Goal: Task Accomplishment & Management: Use online tool/utility

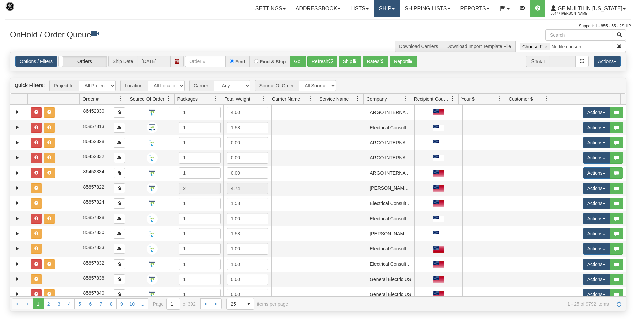
click at [390, 10] on link "Ship" at bounding box center [387, 8] width 26 height 17
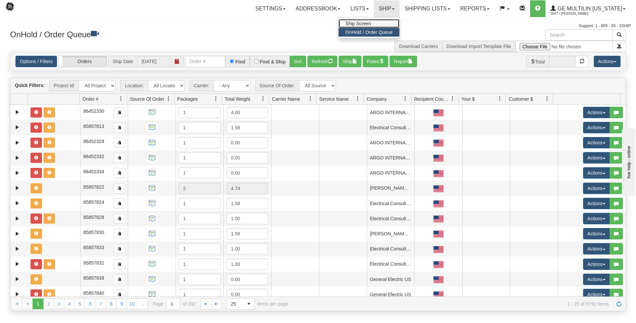
click at [370, 22] on span "Ship Screen" at bounding box center [357, 23] width 25 height 5
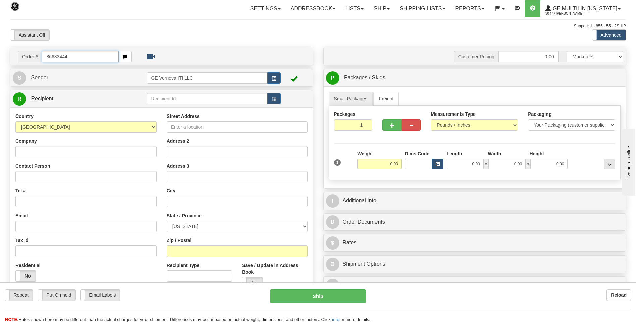
type input "86683444"
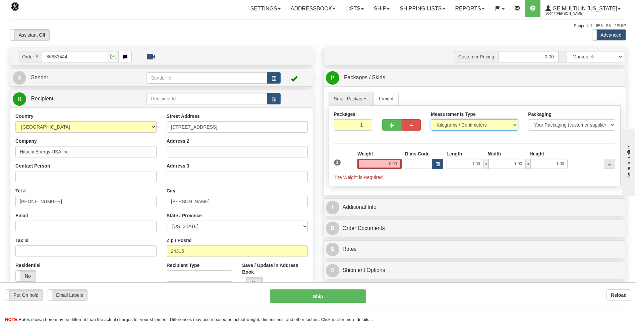
click at [450, 125] on select "Pounds / Inches Kilograms / Centimeters" at bounding box center [474, 124] width 87 height 11
select select "0"
click at [431, 119] on select "Pounds / Inches Kilograms / Centimeters" at bounding box center [474, 124] width 87 height 11
click at [396, 163] on input "0.00" at bounding box center [379, 164] width 44 height 10
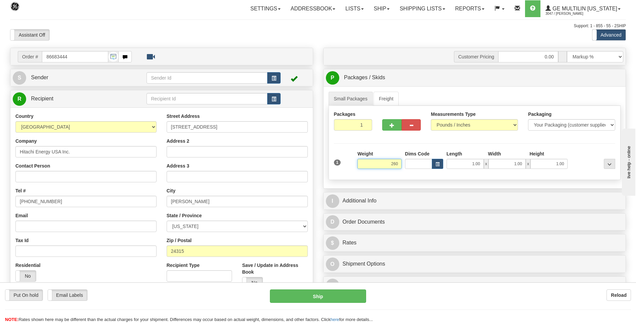
click button "Delete" at bounding box center [0, 0] width 0 height 0
type input "260.00"
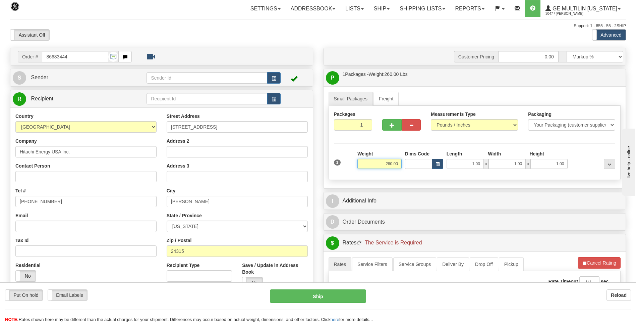
scroll to position [134, 0]
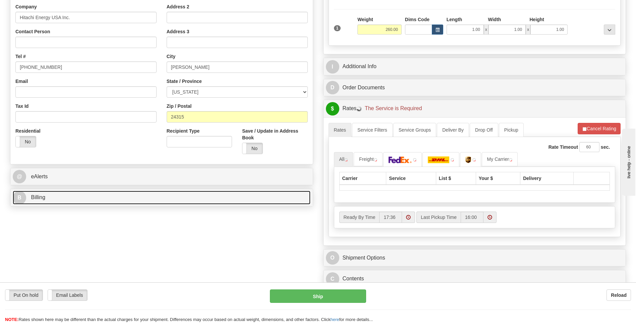
click at [61, 202] on link "B Billing" at bounding box center [162, 197] width 298 height 14
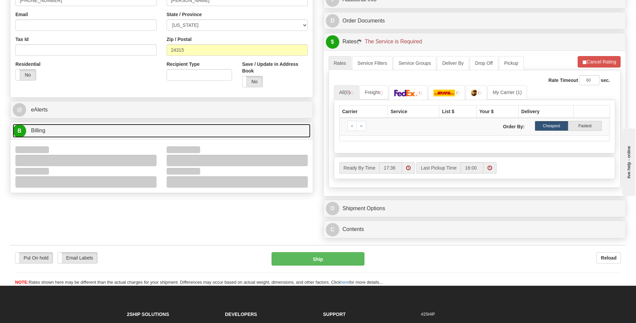
scroll to position [201, 0]
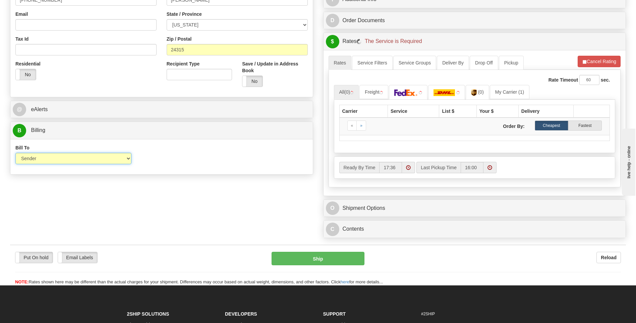
click at [41, 160] on select "Sender Recipient Third Party Collect" at bounding box center [73, 158] width 116 height 11
click at [258, 158] on div "Bill To Sender Recipient Third Party Collect Account 3rd Party Account List Ple…" at bounding box center [161, 156] width 302 height 25
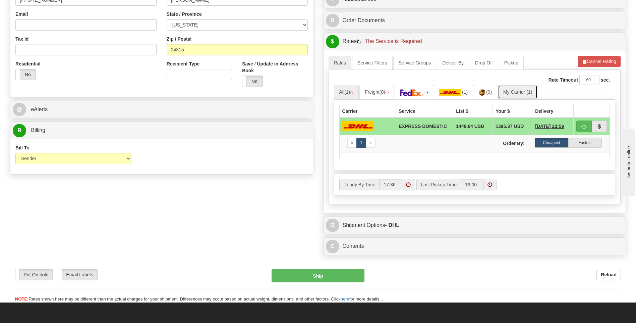
click at [510, 90] on link "My Carrier (1)" at bounding box center [518, 92] width 40 height 14
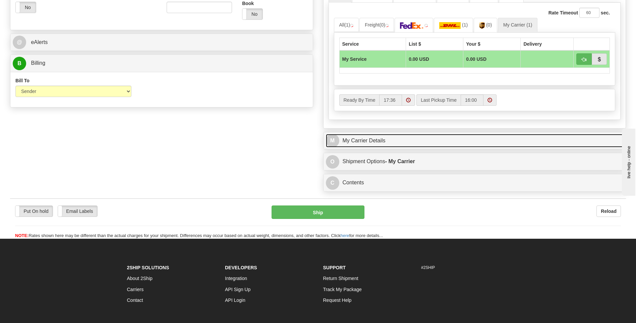
click at [386, 140] on link "M My Carrier Details" at bounding box center [475, 141] width 298 height 14
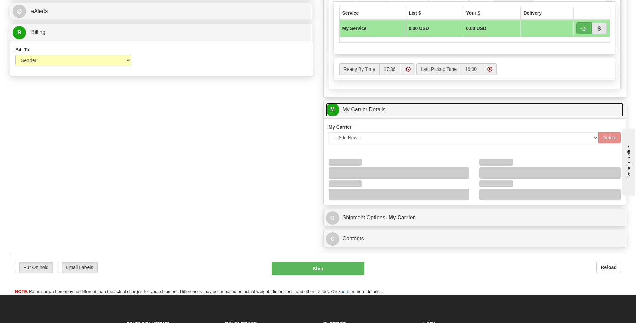
scroll to position [335, 0]
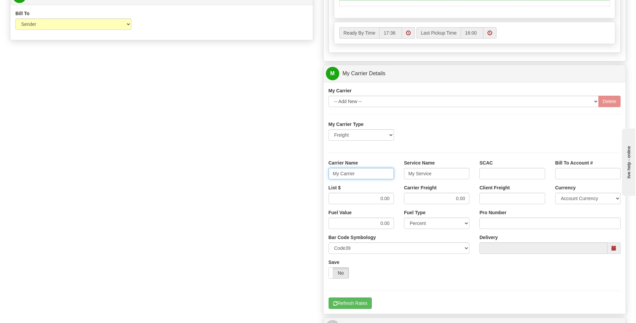
drag, startPoint x: 366, startPoint y: 170, endPoint x: 312, endPoint y: 176, distance: 54.6
click at [312, 176] on div "Order # 86683444 S Sender" at bounding box center [318, 35] width 626 height 647
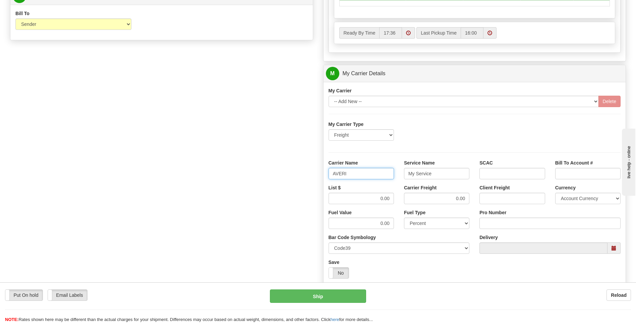
type input "AVERI"
type input "LTL"
drag, startPoint x: 375, startPoint y: 200, endPoint x: 401, endPoint y: 197, distance: 26.0
click at [400, 197] on div "List $ 0.00 Carrier Freight 0.00 Client Freight Currency Account Currency ARN A…" at bounding box center [475, 196] width 302 height 25
type input "320"
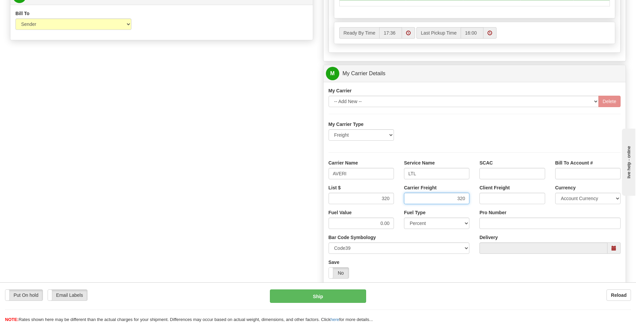
type input "320"
click at [506, 224] on input "Pro Number" at bounding box center [550, 222] width 141 height 11
type input "0760160872"
click button "Delete" at bounding box center [0, 0] width 0 height 0
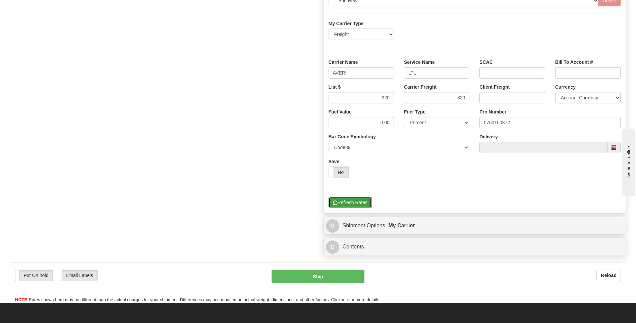
click at [356, 198] on button "Refresh Rates" at bounding box center [350, 202] width 43 height 11
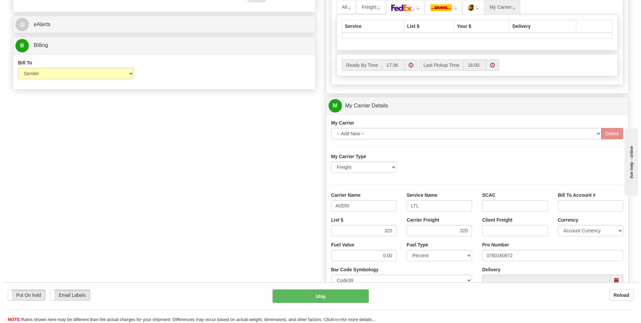
scroll to position [184, 0]
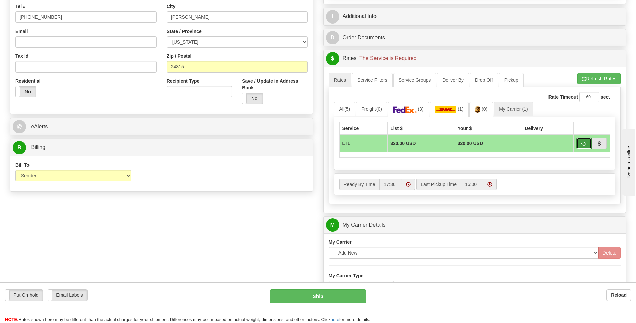
click at [583, 146] on button "button" at bounding box center [583, 142] width 15 height 11
type input "00"
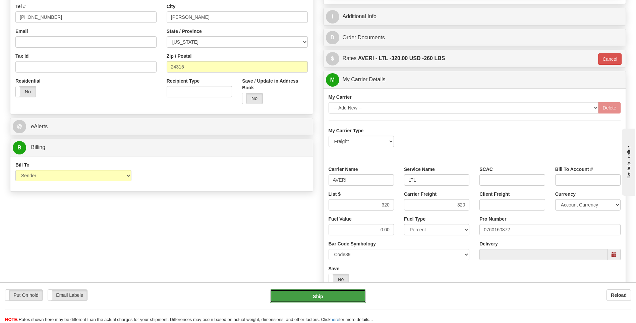
click at [325, 297] on button "Ship" at bounding box center [318, 295] width 96 height 13
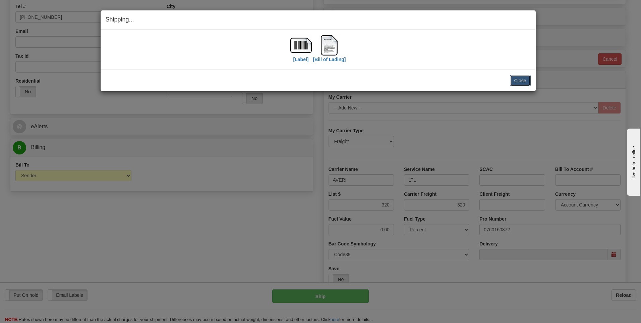
click at [518, 80] on button "Close" at bounding box center [520, 80] width 21 height 11
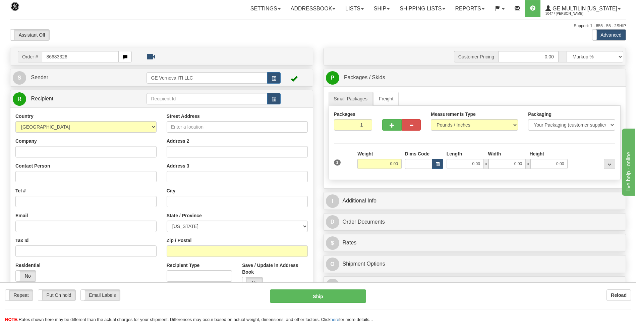
type input "86683326"
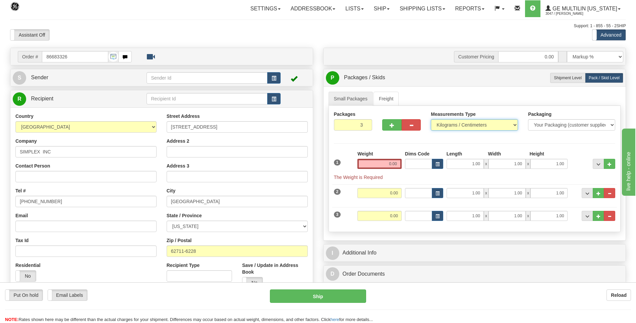
drag, startPoint x: 460, startPoint y: 124, endPoint x: 461, endPoint y: 128, distance: 4.1
click at [460, 124] on select "Pounds / Inches Kilograms / Centimeters" at bounding box center [474, 124] width 87 height 11
click at [431, 119] on select "Pounds / Inches Kilograms / Centimeters" at bounding box center [474, 124] width 87 height 11
drag, startPoint x: 460, startPoint y: 135, endPoint x: 460, endPoint y: 125, distance: 9.7
click at [460, 134] on div "Measurements Type Pounds / Inches Kilograms / Centimeters" at bounding box center [474, 123] width 97 height 25
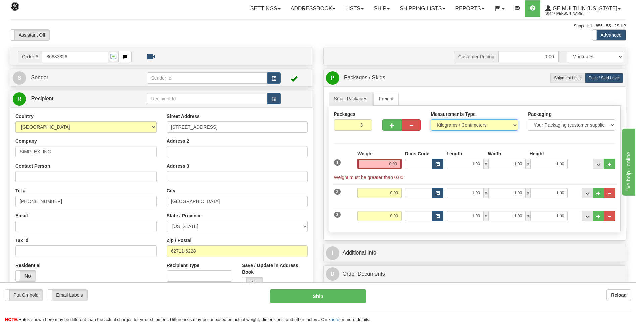
click at [460, 125] on select "Pounds / Inches Kilograms / Centimeters" at bounding box center [474, 124] width 87 height 11
select select "0"
click at [431, 119] on select "Pounds / Inches Kilograms / Centimeters" at bounding box center [474, 124] width 87 height 11
click at [610, 190] on button "..." at bounding box center [609, 193] width 11 height 10
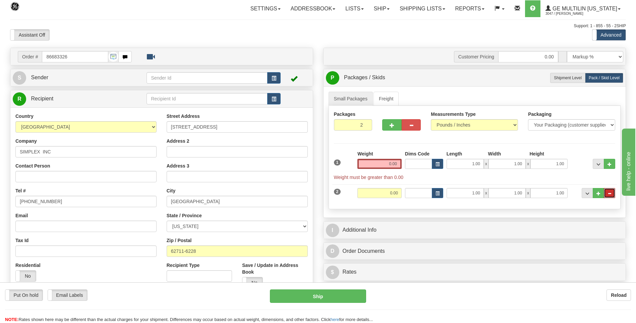
click at [608, 190] on button "..." at bounding box center [609, 193] width 11 height 10
type input "1"
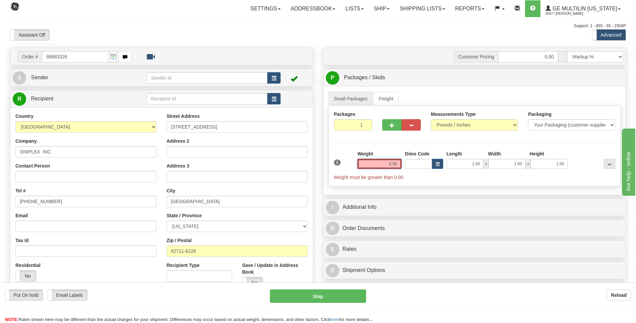
click at [395, 165] on input "0.00" at bounding box center [379, 164] width 44 height 10
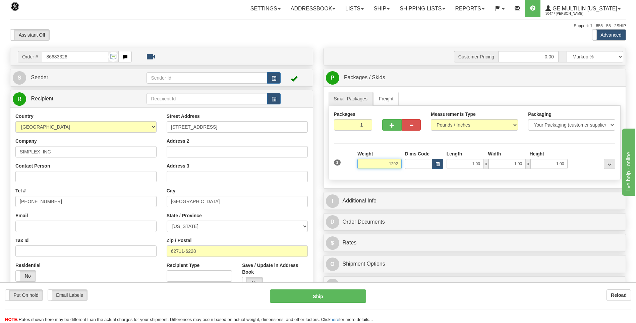
click button "Delete" at bounding box center [0, 0] width 0 height 0
type input "1292.00"
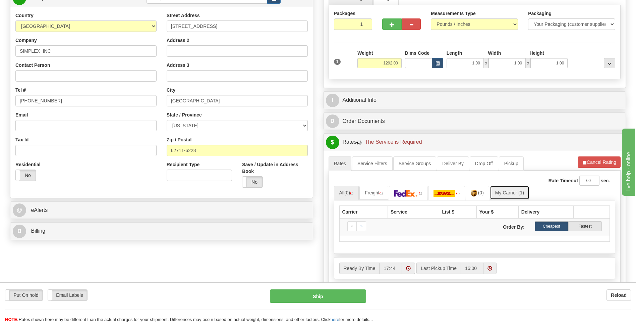
click at [513, 192] on link "My Carrier (1)" at bounding box center [510, 192] width 40 height 14
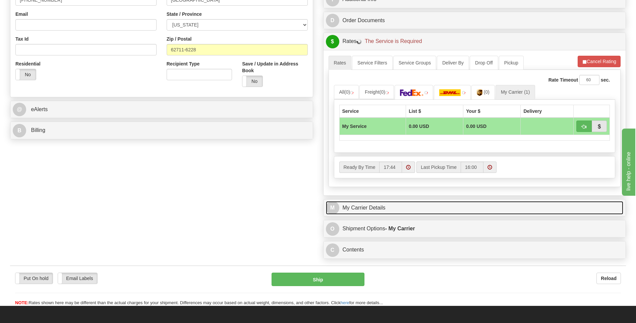
click at [412, 202] on link "M My Carrier Details" at bounding box center [475, 208] width 298 height 14
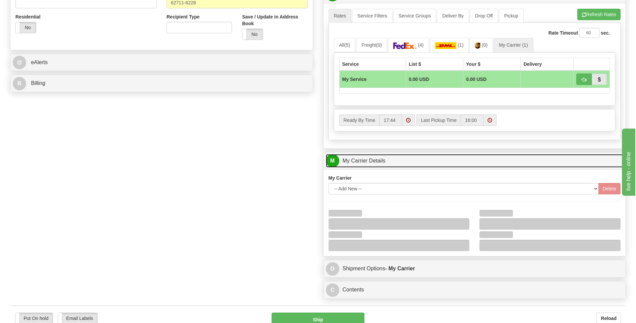
scroll to position [302, 0]
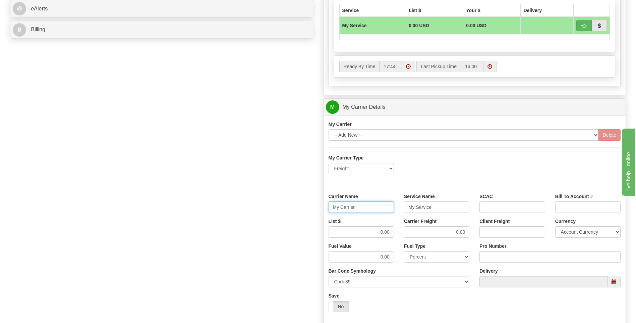
drag, startPoint x: 342, startPoint y: 211, endPoint x: 309, endPoint y: 210, distance: 32.9
click at [309, 210] on div "Order # 86683326 S Sender" at bounding box center [318, 69] width 626 height 647
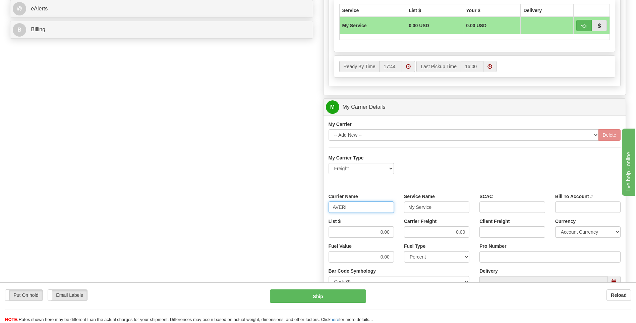
type input "AVERI"
type input "LTL"
drag, startPoint x: 376, startPoint y: 237, endPoint x: 404, endPoint y: 230, distance: 28.6
click at [404, 230] on div "List $ 0.00 Carrier Freight 0.00 Client Freight Currency Account Currency ARN A…" at bounding box center [475, 230] width 302 height 25
type input "430"
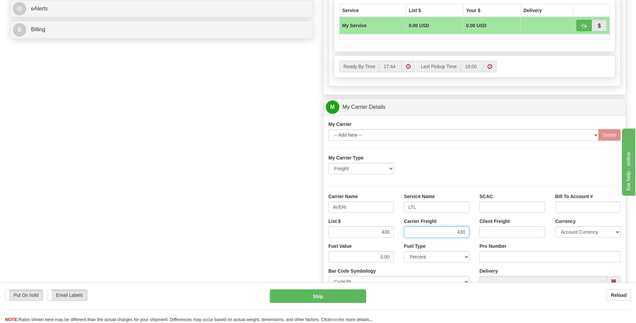
type input "430"
click at [498, 257] on input "Pro Number" at bounding box center [550, 256] width 141 height 11
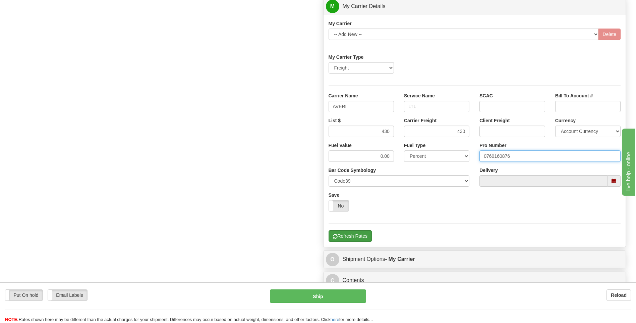
type input "0760160876"
click at [346, 231] on button "Refresh Rates" at bounding box center [350, 235] width 43 height 11
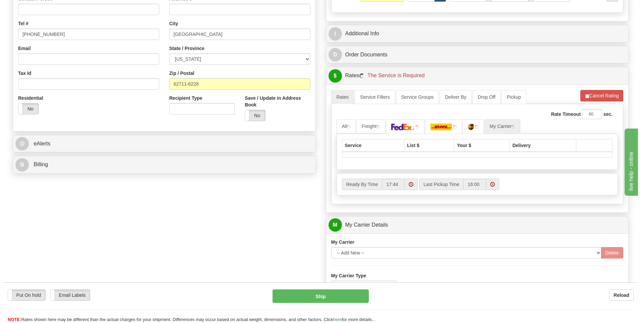
scroll to position [117, 0]
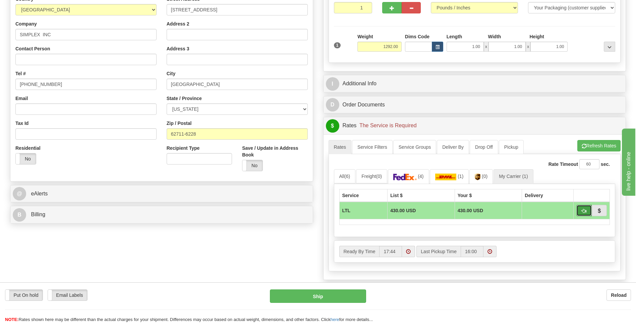
click at [584, 209] on span "button" at bounding box center [584, 211] width 5 height 4
type input "00"
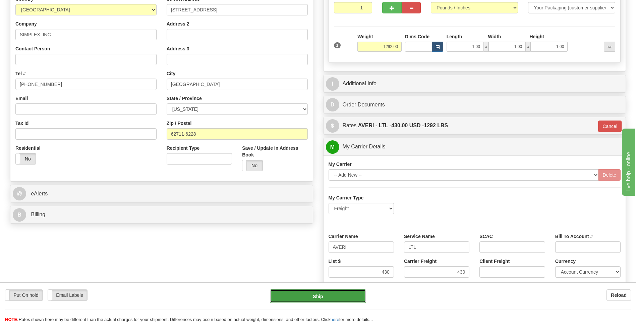
click at [318, 298] on button "Ship" at bounding box center [318, 295] width 96 height 13
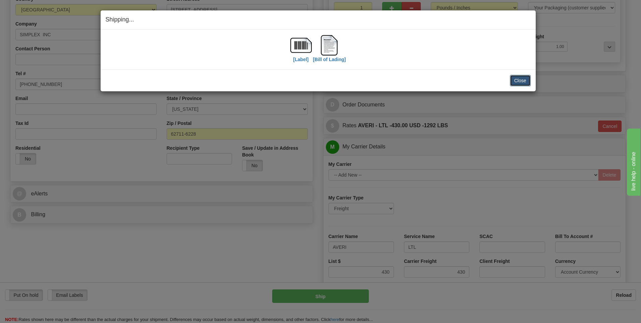
click at [519, 80] on button "Close" at bounding box center [520, 80] width 21 height 11
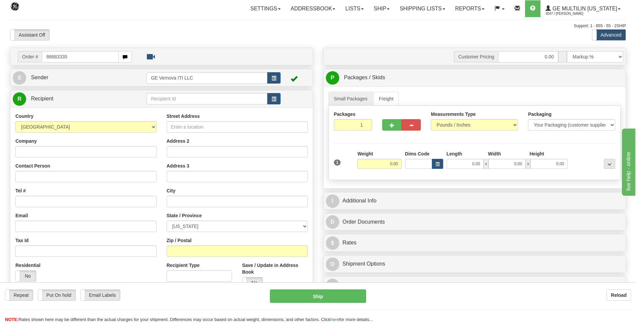
type input "86683335"
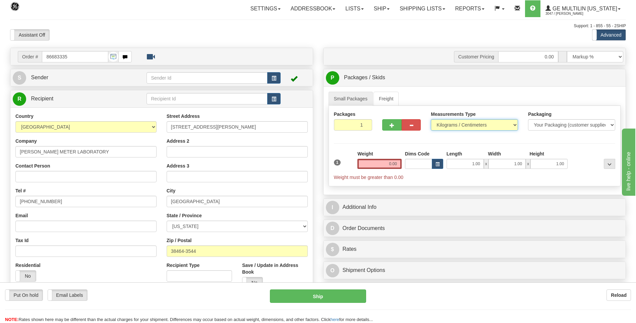
click at [445, 128] on select "Pounds / Inches Kilograms / Centimeters" at bounding box center [474, 124] width 87 height 11
select select "0"
click at [431, 119] on select "Pounds / Inches Kilograms / Centimeters" at bounding box center [474, 124] width 87 height 11
click at [398, 163] on input "0.00" at bounding box center [379, 164] width 44 height 10
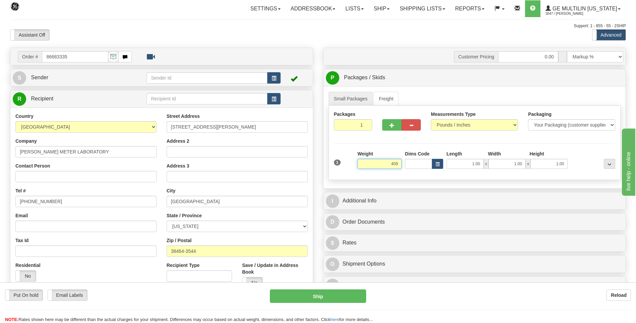
click button "Delete" at bounding box center [0, 0] width 0 height 0
type input "409.00"
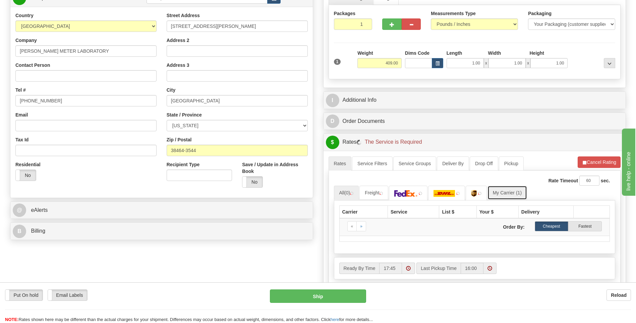
click at [510, 190] on link "My Carrier (1)" at bounding box center [508, 192] width 40 height 14
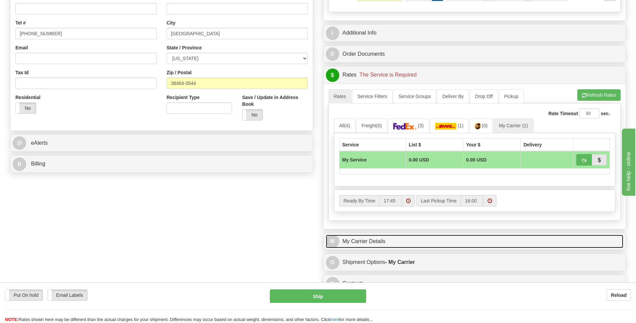
click at [405, 236] on link "M My Carrier Details" at bounding box center [475, 241] width 298 height 14
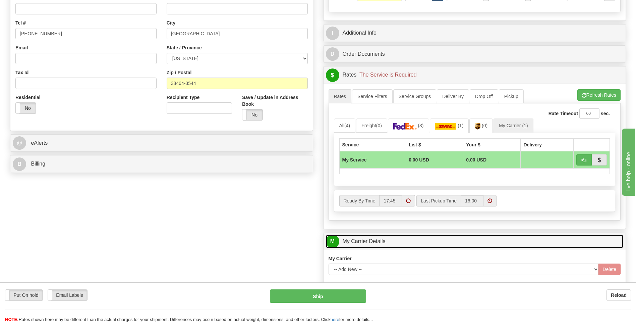
scroll to position [268, 0]
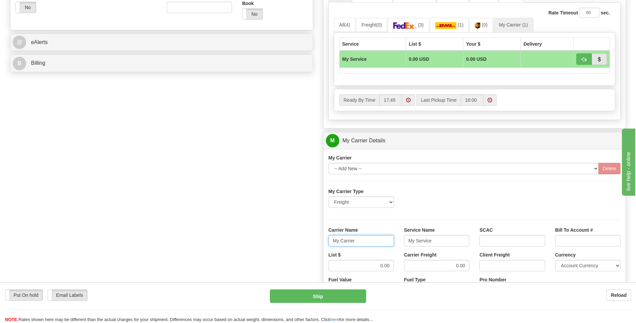
drag, startPoint x: 357, startPoint y: 243, endPoint x: 330, endPoint y: 242, distance: 27.5
click at [330, 242] on input "My Carrier" at bounding box center [361, 240] width 65 height 11
type input "AVERI"
type input "LTL"
drag, startPoint x: 371, startPoint y: 265, endPoint x: 417, endPoint y: 266, distance: 46.3
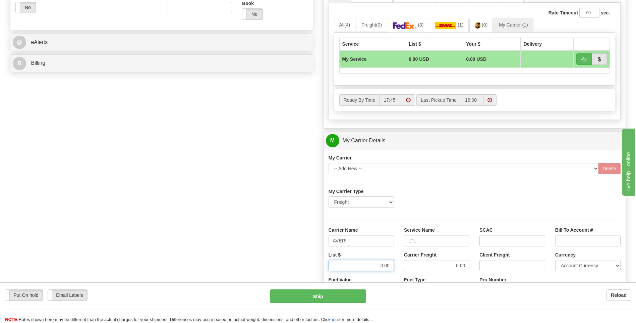
click at [417, 266] on div "List $ 0.00 Carrier Freight 0.00 Client Freight Currency Account Currency ARN A…" at bounding box center [475, 263] width 302 height 25
type input "320"
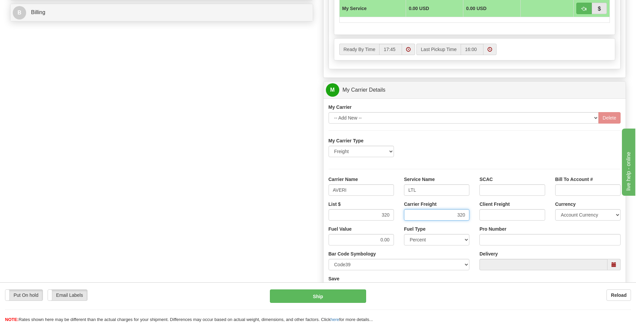
scroll to position [369, 0]
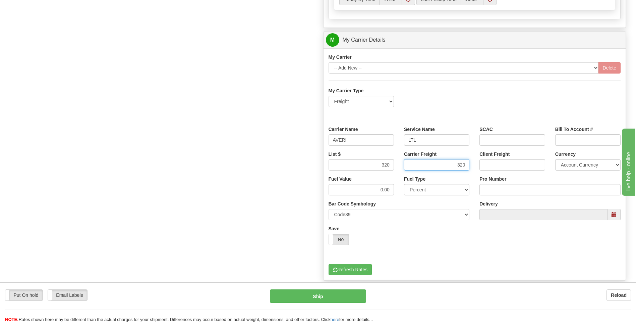
type input "320"
click at [496, 187] on input "Pro Number" at bounding box center [550, 189] width 141 height 11
type input "0760160875"
click at [361, 273] on button "Refresh Rates" at bounding box center [350, 269] width 43 height 11
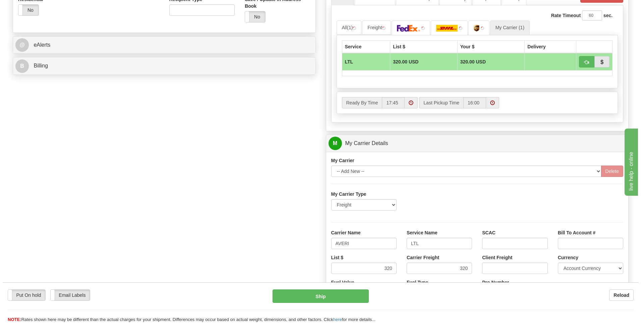
scroll to position [168, 0]
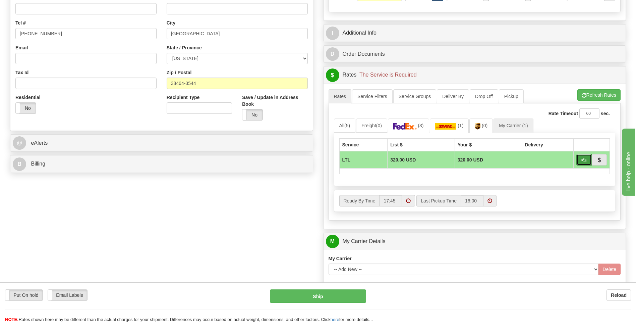
click at [580, 161] on button "button" at bounding box center [583, 159] width 15 height 11
type input "00"
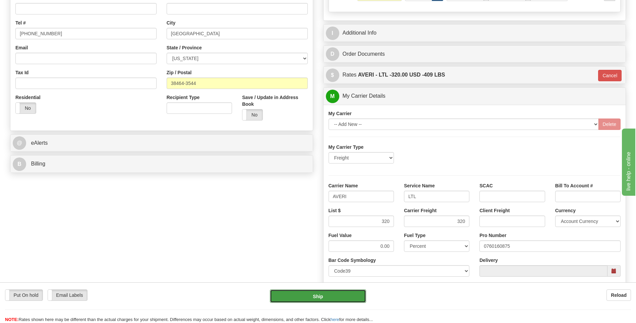
click at [328, 299] on button "Ship" at bounding box center [318, 295] width 96 height 13
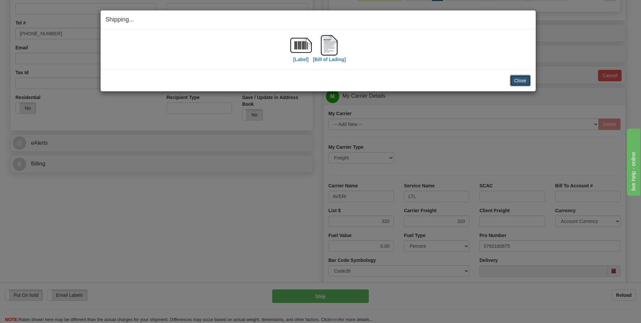
click at [521, 81] on button "Close" at bounding box center [520, 80] width 21 height 11
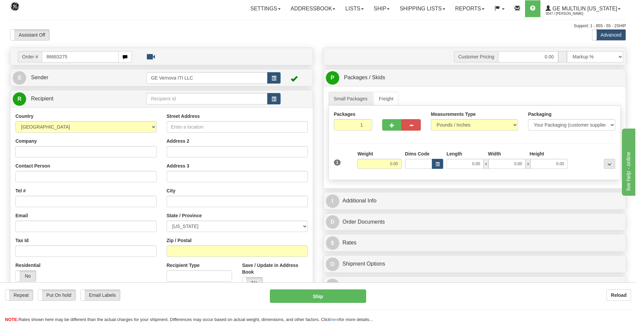
type input "86683275"
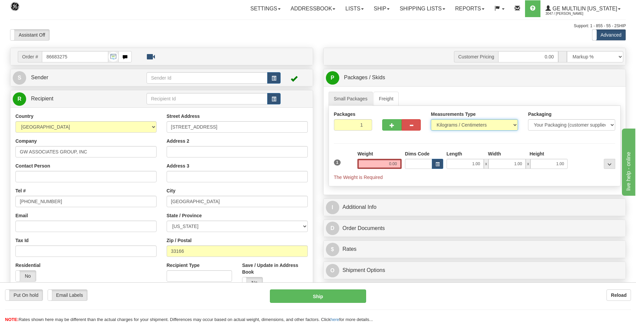
click at [445, 121] on select "Pounds / Inches Kilograms / Centimeters" at bounding box center [474, 124] width 87 height 11
select select "0"
click at [431, 119] on select "Pounds / Inches Kilograms / Centimeters" at bounding box center [474, 124] width 87 height 11
click at [399, 165] on input "0.00" at bounding box center [379, 164] width 44 height 10
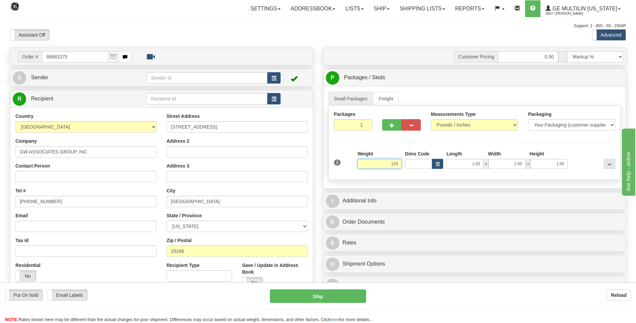
click button "Delete" at bounding box center [0, 0] width 0 height 0
type input "120.00"
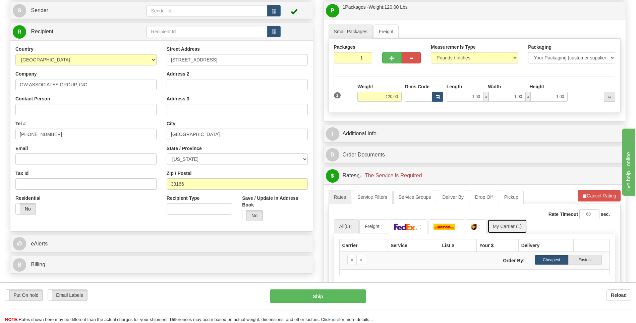
click at [510, 226] on link "My Carrier (1)" at bounding box center [508, 226] width 40 height 14
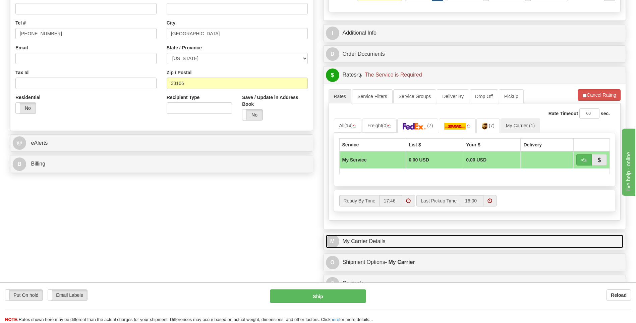
click at [415, 238] on link "M My Carrier Details" at bounding box center [475, 241] width 298 height 14
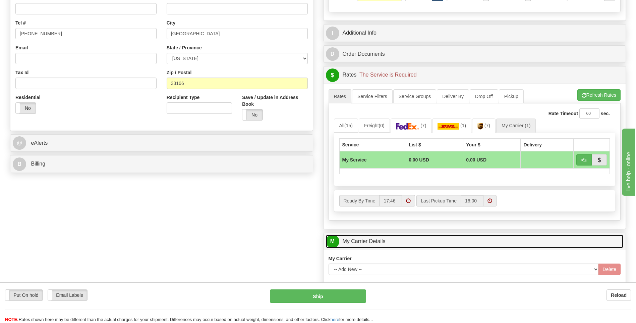
scroll to position [268, 0]
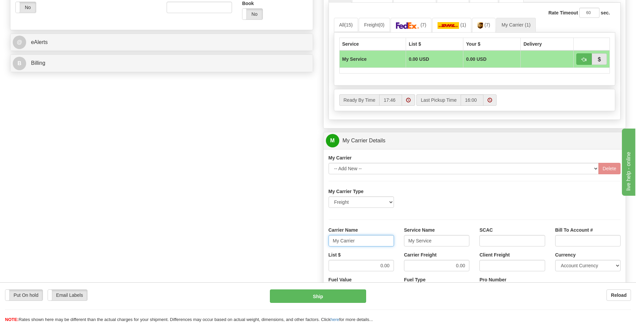
drag, startPoint x: 317, startPoint y: 241, endPoint x: 309, endPoint y: 242, distance: 8.8
click at [309, 242] on div "Order # 86683275 S Sender" at bounding box center [318, 102] width 626 height 647
type input "AVERI"
type input "LTL"
drag, startPoint x: 381, startPoint y: 265, endPoint x: 400, endPoint y: 265, distance: 19.1
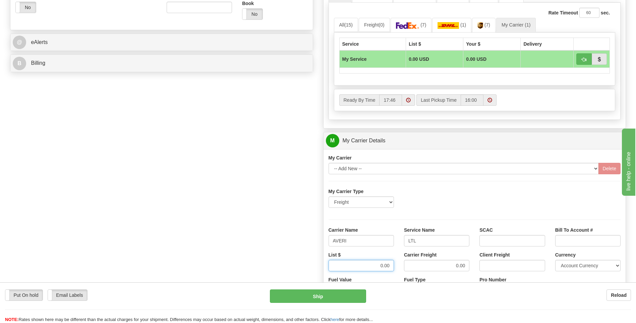
click at [400, 265] on div "List $ 0.00 Carrier Freight 0.00 Client Freight Currency Account Currency ARN A…" at bounding box center [475, 263] width 302 height 25
type input "320"
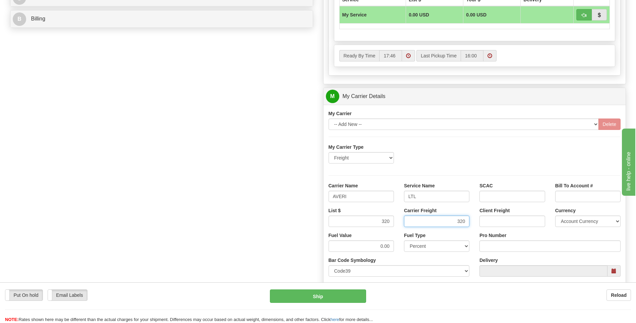
scroll to position [369, 0]
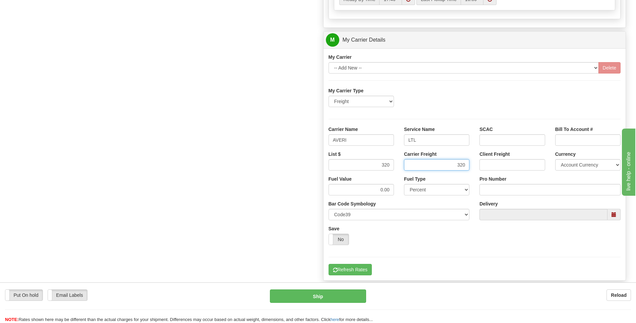
type input "320"
click at [509, 192] on input "Pro Number" at bounding box center [550, 189] width 141 height 11
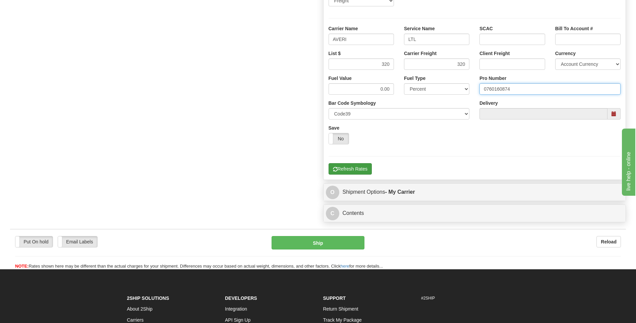
type input "0760160874"
click at [360, 171] on button "Refresh Rates" at bounding box center [350, 168] width 43 height 11
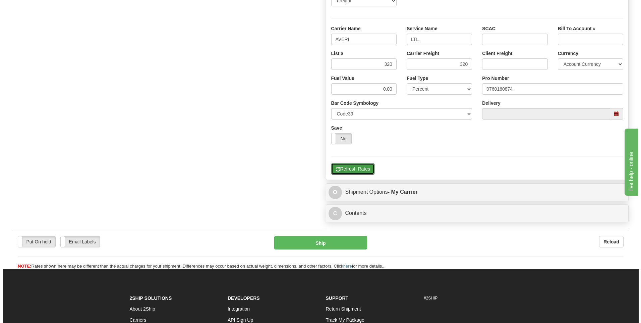
scroll to position [218, 0]
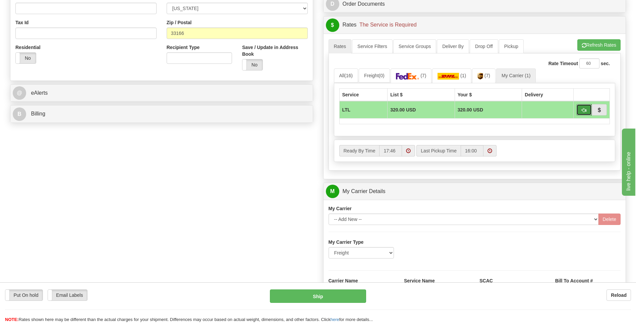
click at [577, 111] on button "button" at bounding box center [583, 109] width 15 height 11
type input "00"
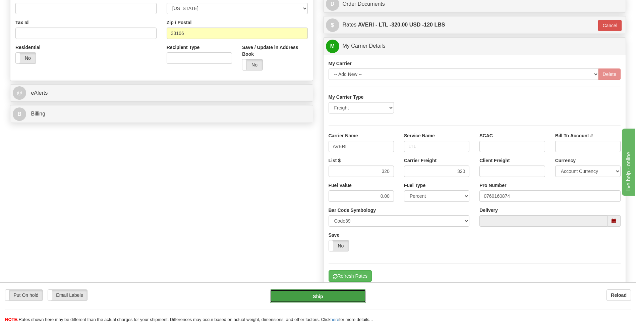
click at [336, 293] on button "Ship" at bounding box center [318, 295] width 96 height 13
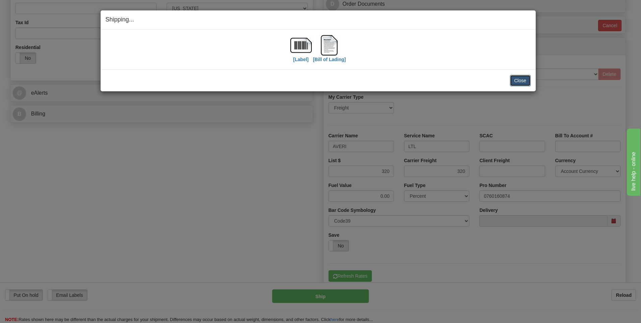
click at [512, 78] on button "Close" at bounding box center [520, 80] width 21 height 11
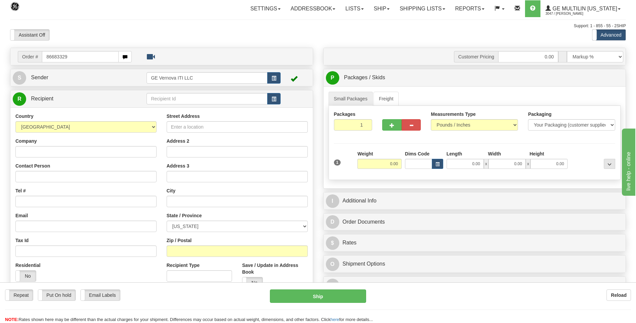
type input "86683329"
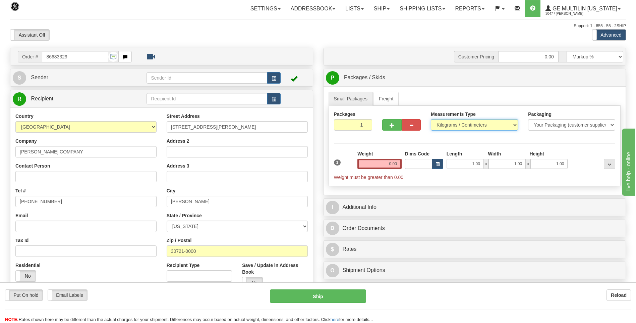
click at [454, 123] on select "Pounds / Inches Kilograms / Centimeters" at bounding box center [474, 124] width 87 height 11
select select "0"
click at [431, 119] on select "Pounds / Inches Kilograms / Centimeters" at bounding box center [474, 124] width 87 height 11
click at [401, 163] on input "0.00" at bounding box center [379, 164] width 44 height 10
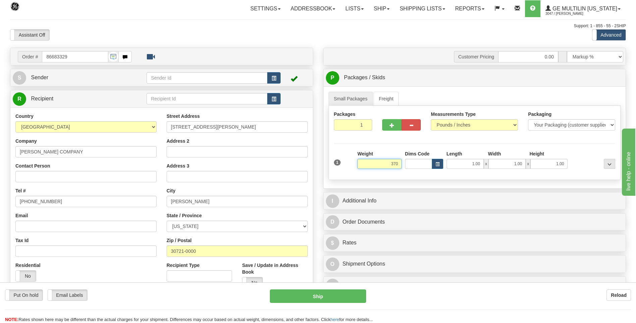
click button "Delete" at bounding box center [0, 0] width 0 height 0
type input "370.00"
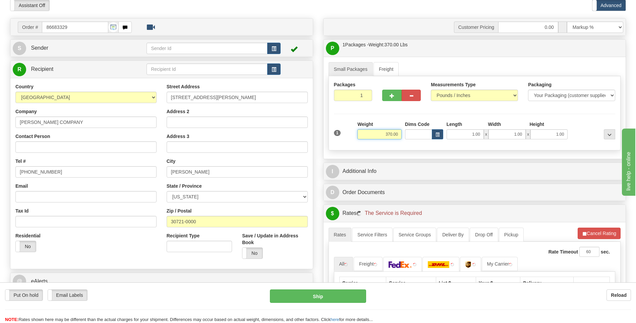
scroll to position [67, 0]
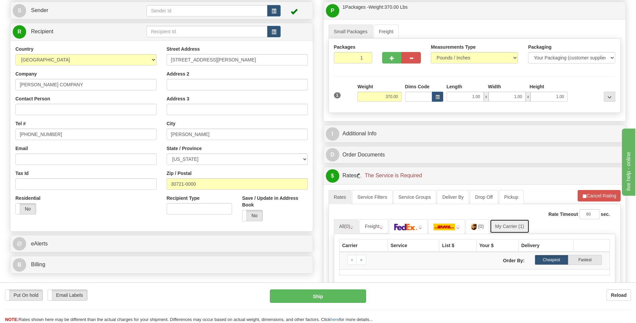
click at [518, 224] on link "My Carrier (1)" at bounding box center [510, 226] width 40 height 14
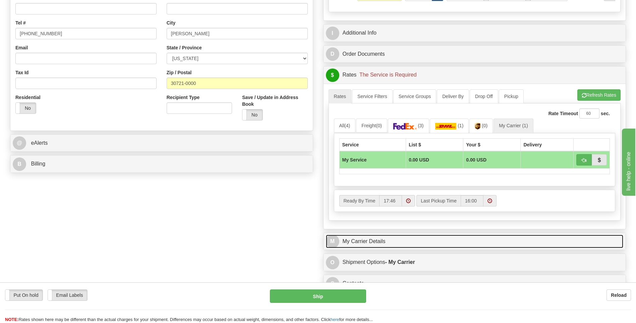
click at [388, 237] on link "M My Carrier Details" at bounding box center [475, 241] width 298 height 14
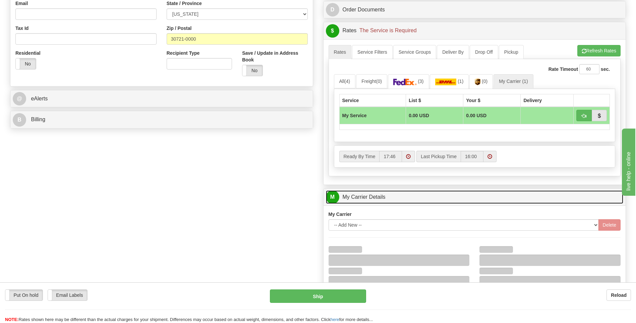
scroll to position [268, 0]
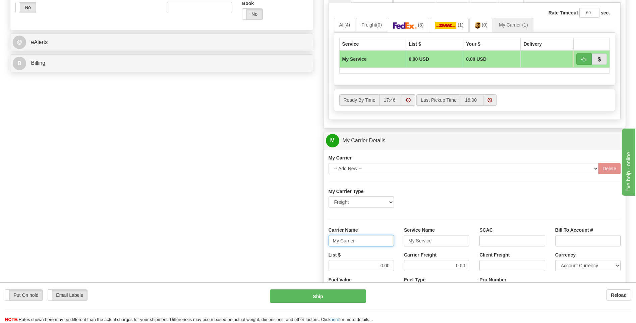
drag, startPoint x: 366, startPoint y: 242, endPoint x: 317, endPoint y: 241, distance: 49.3
click at [315, 243] on div "Order # 86683329 S Sender" at bounding box center [318, 102] width 626 height 647
type input "AVERI"
type input "LTL"
drag, startPoint x: 377, startPoint y: 268, endPoint x: 428, endPoint y: 266, distance: 51.0
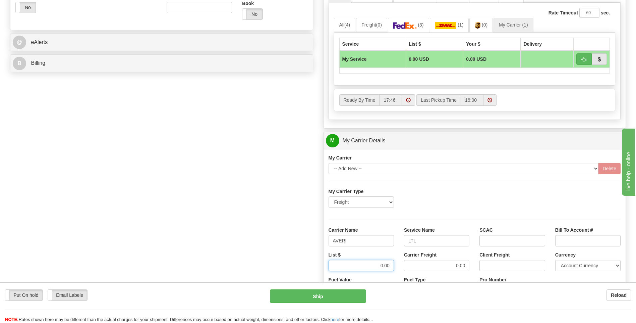
click at [428, 266] on div "List $ 0.00 Carrier Freight 0.00 Client Freight Currency Account Currency ARN A…" at bounding box center [475, 263] width 302 height 25
type input "320"
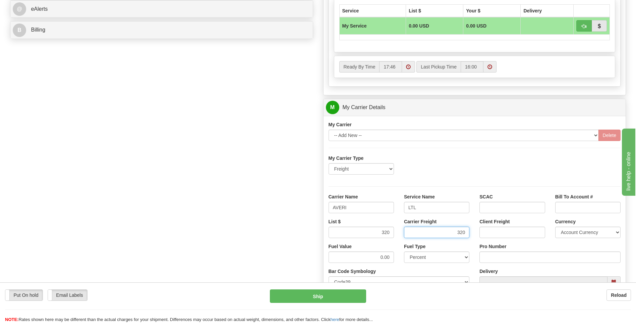
scroll to position [335, 0]
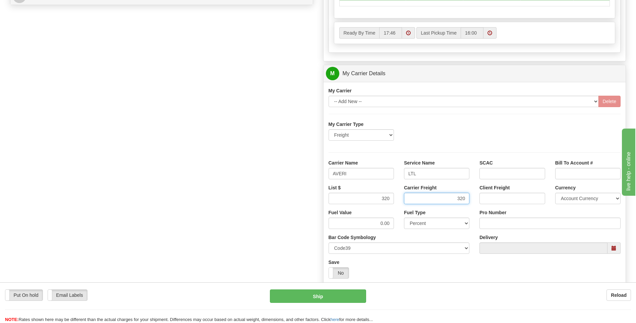
type input "320"
click at [492, 227] on input "Pro Number" at bounding box center [550, 222] width 141 height 11
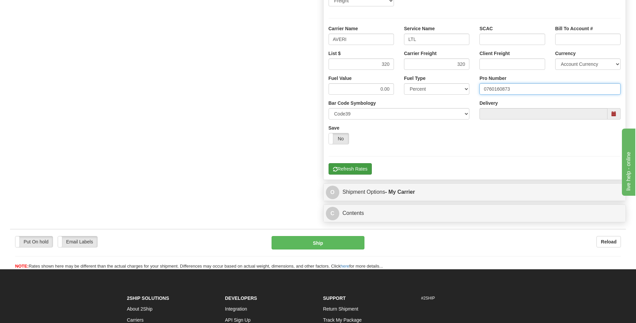
type input "0760160873"
click at [355, 167] on button "Refresh Rates" at bounding box center [350, 168] width 43 height 11
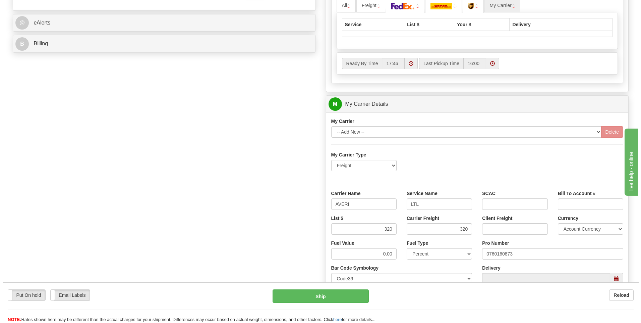
scroll to position [184, 0]
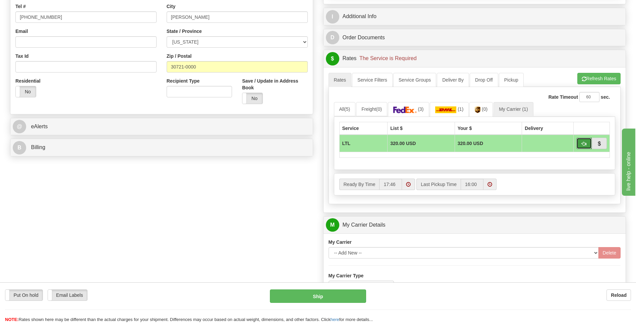
click at [581, 144] on button "button" at bounding box center [583, 142] width 15 height 11
type input "00"
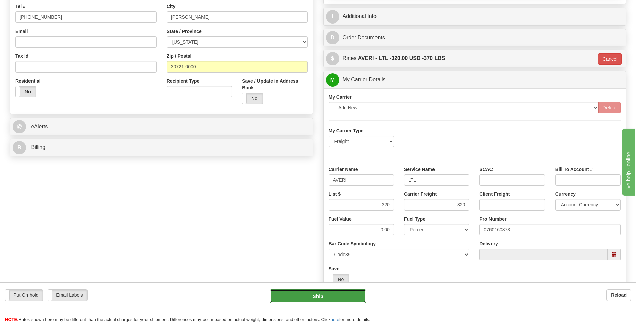
click at [329, 297] on button "Ship" at bounding box center [318, 295] width 96 height 13
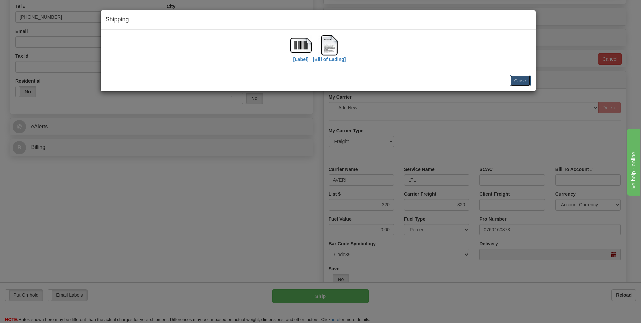
click at [522, 79] on button "Close" at bounding box center [520, 80] width 21 height 11
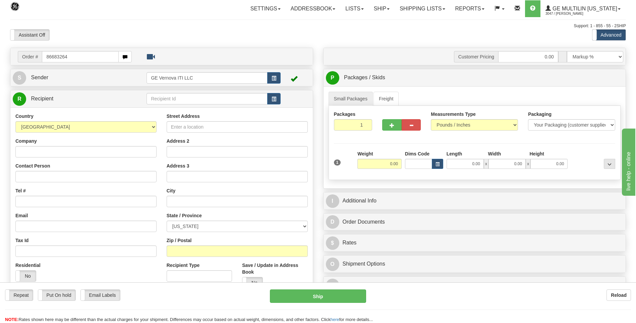
type input "86683264"
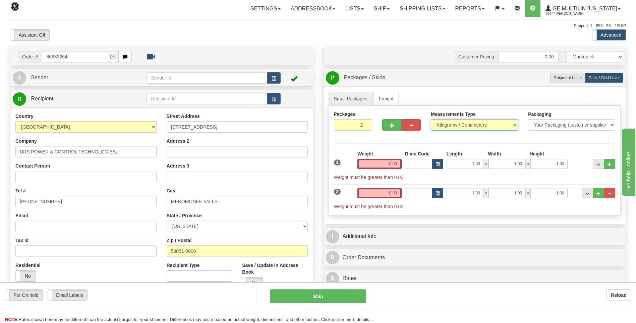
click at [448, 126] on select "Pounds / Inches Kilograms / Centimeters" at bounding box center [474, 124] width 87 height 11
select select "0"
click at [431, 119] on select "Pounds / Inches Kilograms / Centimeters" at bounding box center [474, 124] width 87 height 11
click at [611, 194] on span "..." at bounding box center [610, 193] width 4 height 4
type input "1"
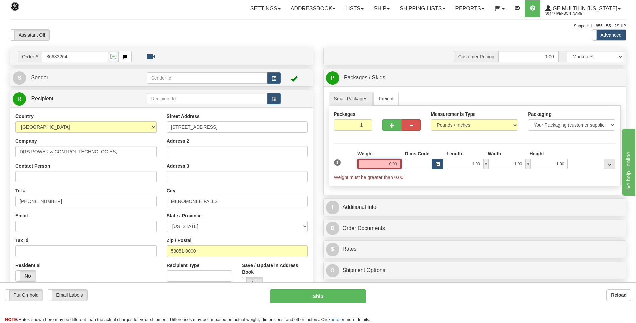
click at [398, 165] on input "0.00" at bounding box center [379, 164] width 44 height 10
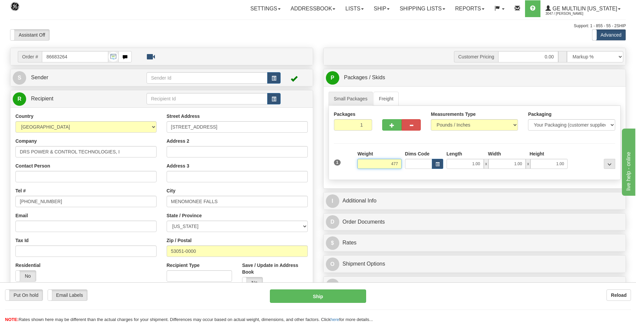
click button "Delete" at bounding box center [0, 0] width 0 height 0
type input "477.00"
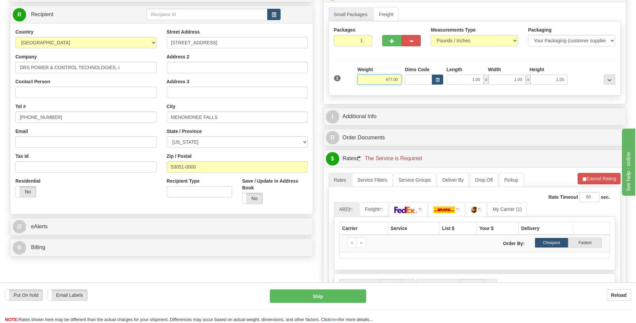
scroll to position [134, 0]
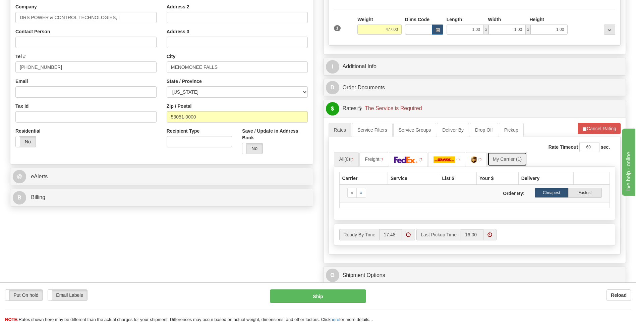
click at [506, 165] on link "My Carrier (1)" at bounding box center [508, 159] width 40 height 14
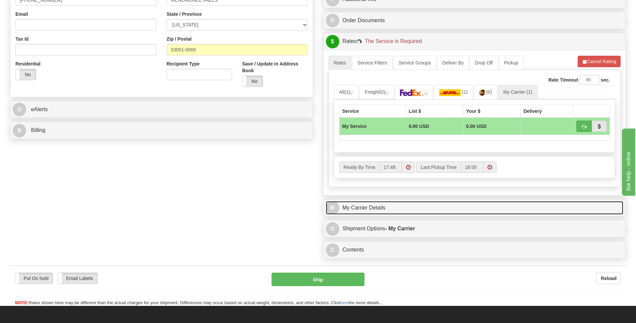
click at [401, 205] on link "M My Carrier Details" at bounding box center [475, 208] width 298 height 14
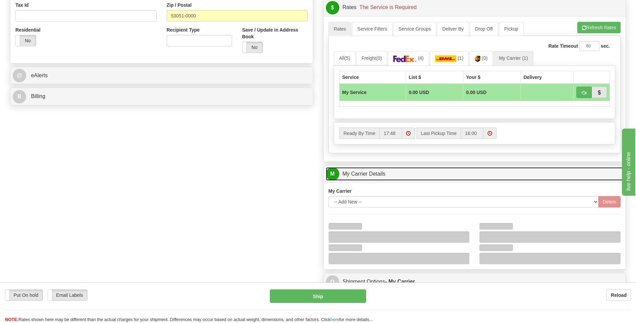
scroll to position [302, 0]
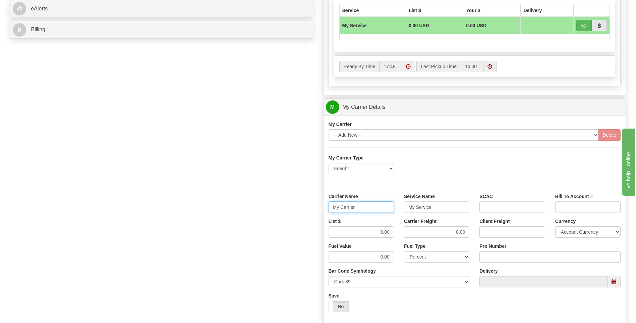
drag, startPoint x: 363, startPoint y: 209, endPoint x: 312, endPoint y: 209, distance: 50.6
click at [312, 209] on div "Order # 86683264 S Sender" at bounding box center [318, 69] width 626 height 647
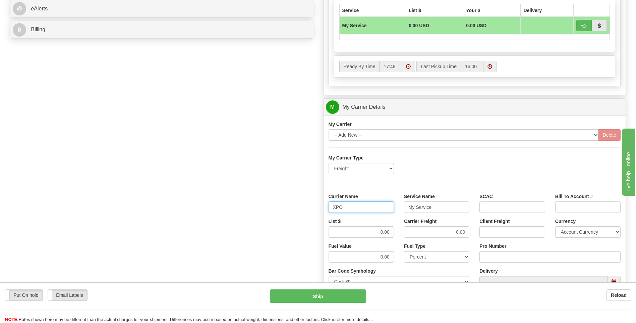
type input "XPO"
type input "LTL"
drag, startPoint x: 384, startPoint y: 233, endPoint x: 403, endPoint y: 233, distance: 18.8
click at [403, 233] on div "List $ 0.00 Carrier Freight 0.00 Client Freight Currency Account Currency ARN A…" at bounding box center [475, 230] width 302 height 25
type input "385"
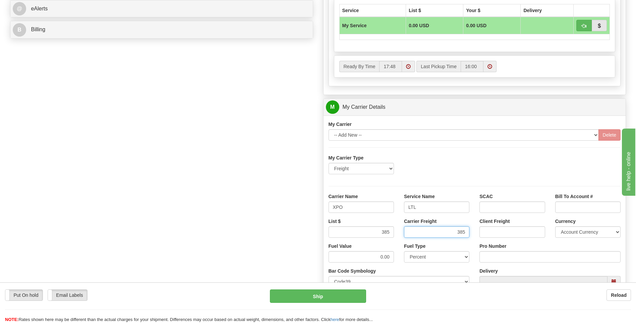
type input "385"
click at [491, 254] on input "Pro Number" at bounding box center [550, 256] width 141 height 11
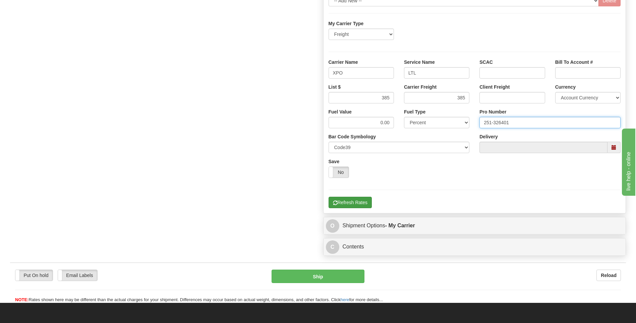
type input "251-326401"
click at [355, 203] on button "Refresh Rates" at bounding box center [350, 202] width 43 height 11
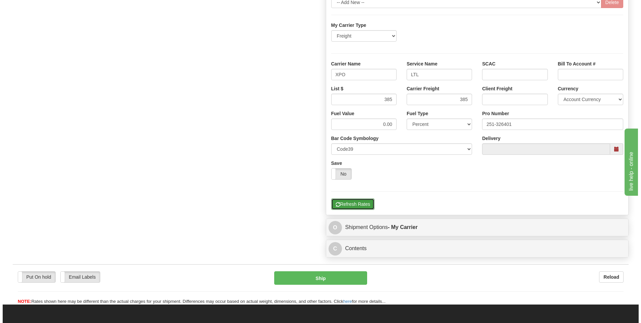
scroll to position [117, 0]
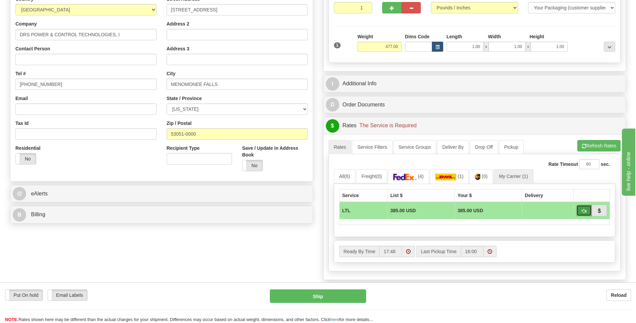
click at [581, 208] on button "button" at bounding box center [583, 210] width 15 height 11
type input "00"
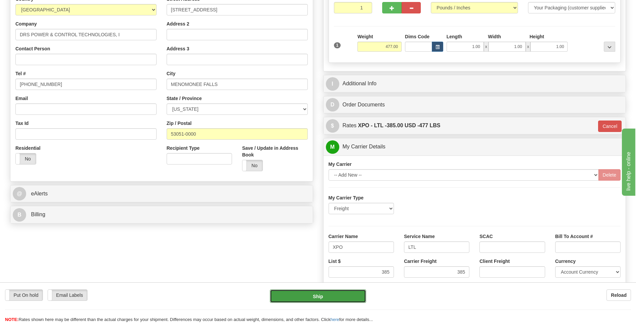
click at [341, 299] on button "Ship" at bounding box center [318, 295] width 96 height 13
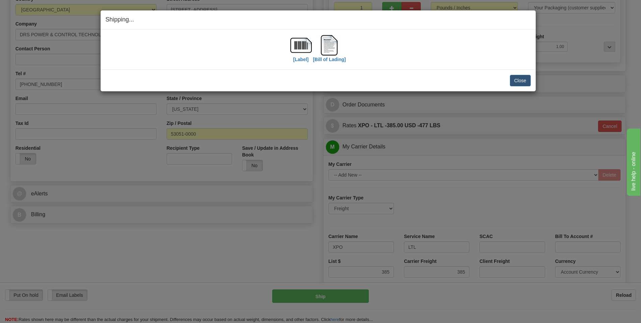
click at [504, 66] on div "[Label] [Bill of Lading] IMPORTANT NOTICE Embassy / Consulate / Government Buil…" at bounding box center [318, 50] width 435 height 40
click at [513, 81] on button "Close" at bounding box center [520, 80] width 21 height 11
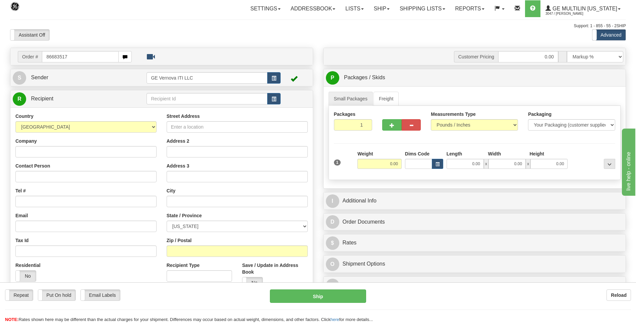
type input "86683517"
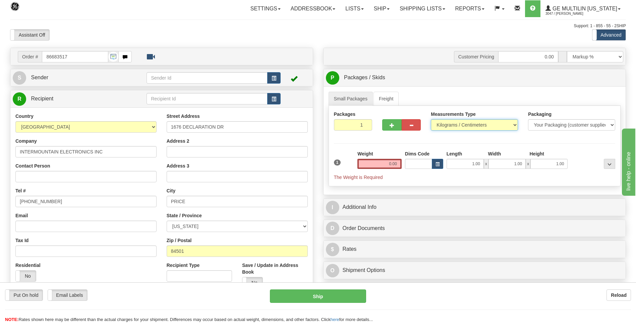
click at [469, 122] on select "Pounds / Inches Kilograms / Centimeters" at bounding box center [474, 124] width 87 height 11
select select "0"
click at [431, 119] on select "Pounds / Inches Kilograms / Centimeters" at bounding box center [474, 124] width 87 height 11
click at [398, 162] on input "0.00" at bounding box center [379, 164] width 44 height 10
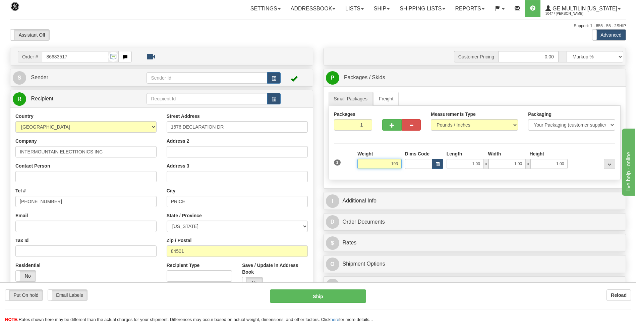
click button "Delete" at bounding box center [0, 0] width 0 height 0
type input "193.00"
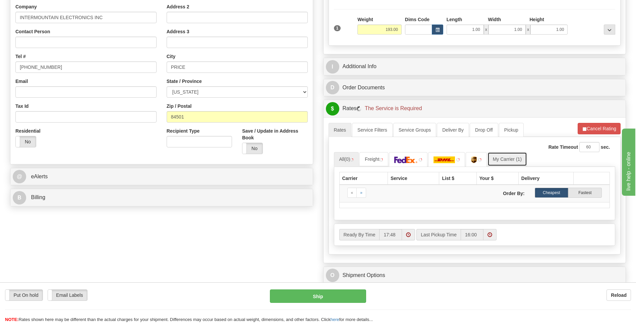
click at [507, 155] on link "My Carrier (1)" at bounding box center [508, 159] width 40 height 14
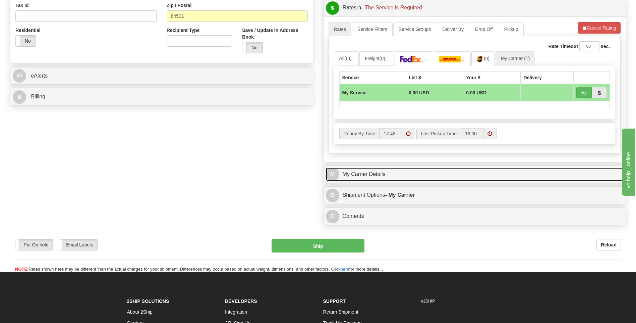
click at [385, 173] on link "M My Carrier Details" at bounding box center [475, 174] width 298 height 14
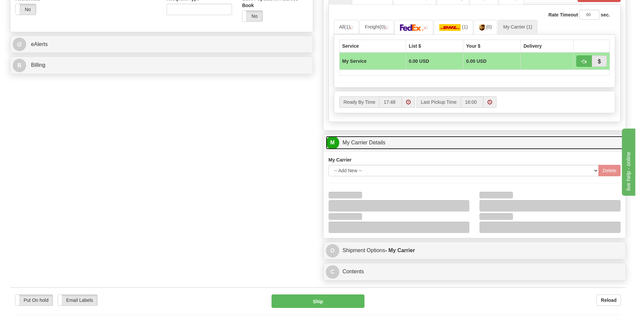
scroll to position [302, 0]
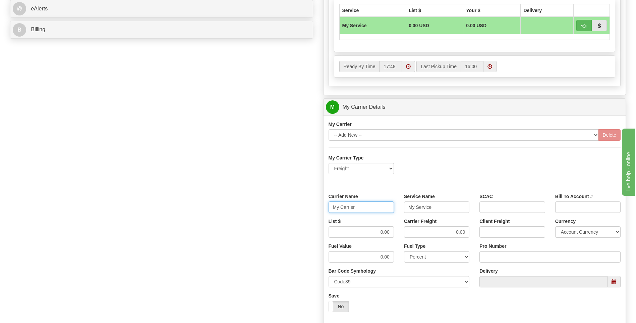
drag, startPoint x: 371, startPoint y: 204, endPoint x: 315, endPoint y: 209, distance: 56.3
click at [315, 209] on div "Order # 86683517 S Sender" at bounding box center [318, 69] width 626 height 647
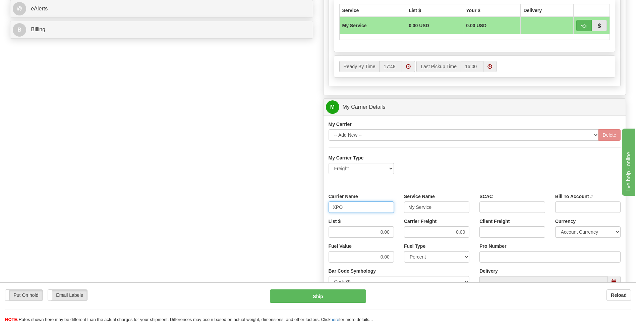
type input "XPO"
type input "LTL"
drag, startPoint x: 365, startPoint y: 230, endPoint x: 401, endPoint y: 228, distance: 35.9
click at [401, 228] on div "List $ 0.00 Carrier Freight 0.00 Client Freight Currency Account Currency ARN A…" at bounding box center [475, 230] width 302 height 25
type input "385"
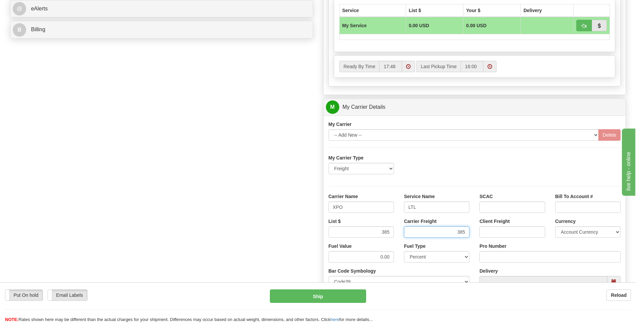
type input "385"
click at [505, 254] on input "Pro Number" at bounding box center [550, 256] width 141 height 11
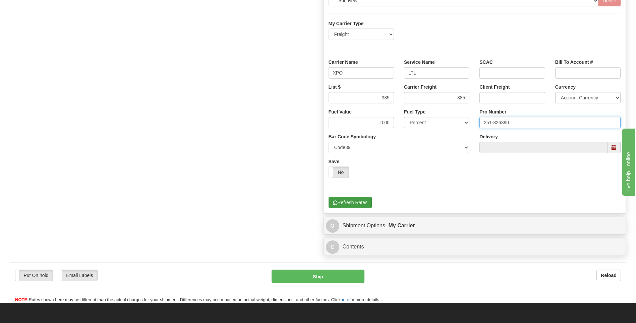
type input "251-326390"
click at [364, 205] on button "Refresh Rates" at bounding box center [350, 202] width 43 height 11
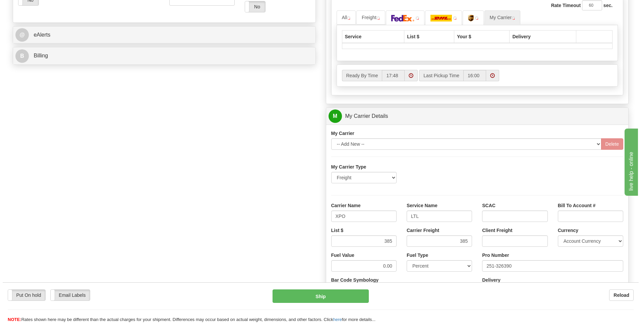
scroll to position [151, 0]
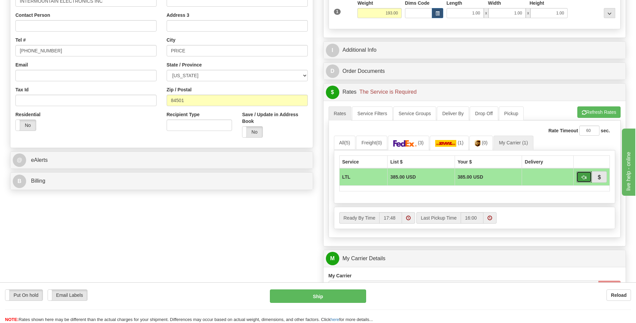
click at [581, 178] on button "button" at bounding box center [583, 176] width 15 height 11
type input "00"
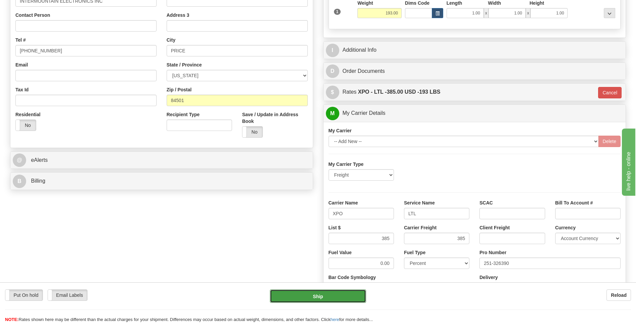
click at [302, 298] on button "Ship" at bounding box center [318, 295] width 96 height 13
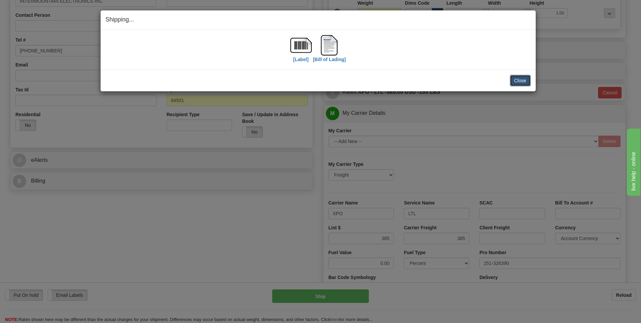
drag, startPoint x: 520, startPoint y: 79, endPoint x: 498, endPoint y: 83, distance: 22.2
click at [520, 79] on button "Close" at bounding box center [520, 80] width 21 height 11
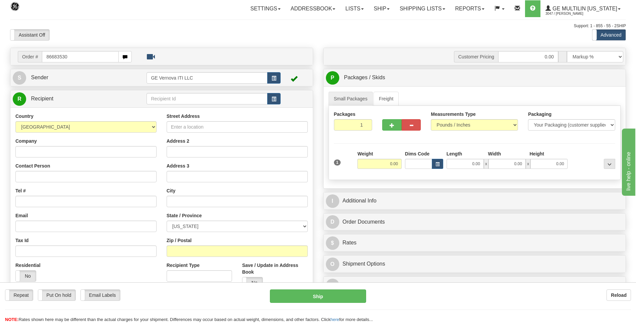
type input "86683530"
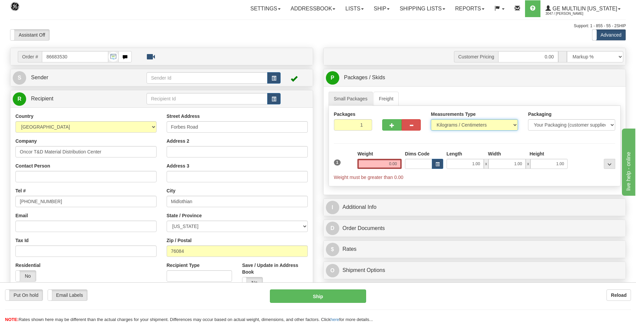
click at [447, 122] on select "Pounds / Inches Kilograms / Centimeters" at bounding box center [474, 124] width 87 height 11
select select "0"
click at [431, 119] on select "Pounds / Inches Kilograms / Centimeters" at bounding box center [474, 124] width 87 height 11
click at [400, 162] on input "0.00" at bounding box center [379, 164] width 44 height 10
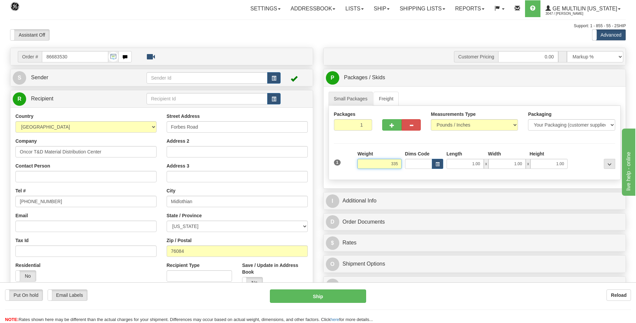
click button "Delete" at bounding box center [0, 0] width 0 height 0
type input "335.00"
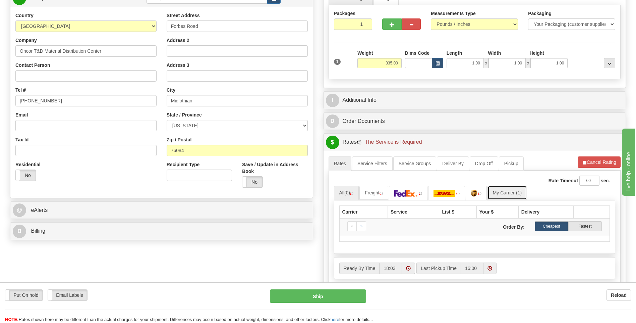
click at [516, 191] on link "My Carrier (1)" at bounding box center [508, 192] width 40 height 14
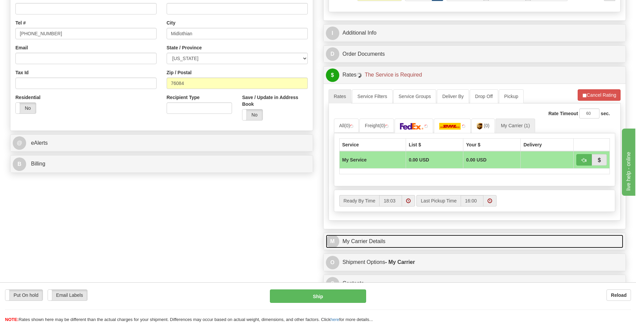
click at [398, 238] on link "M My Carrier Details" at bounding box center [475, 241] width 298 height 14
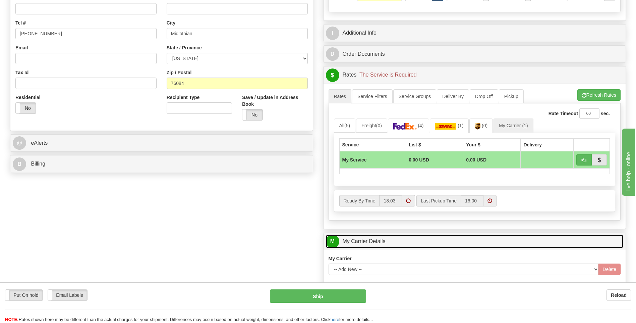
scroll to position [268, 0]
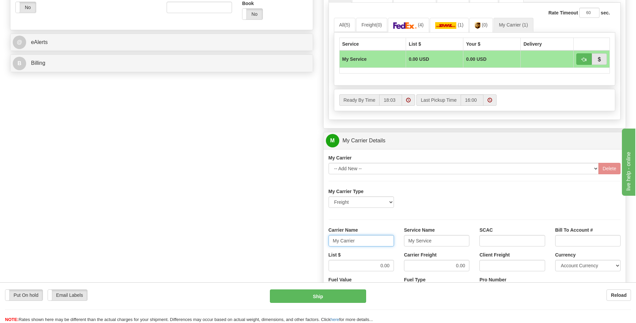
drag, startPoint x: 307, startPoint y: 243, endPoint x: 298, endPoint y: 242, distance: 9.7
click at [297, 243] on div "Order # 86683530 S Sender" at bounding box center [318, 102] width 626 height 647
type input "AVERI"
type input "LTL"
drag, startPoint x: 384, startPoint y: 265, endPoint x: 390, endPoint y: 265, distance: 6.0
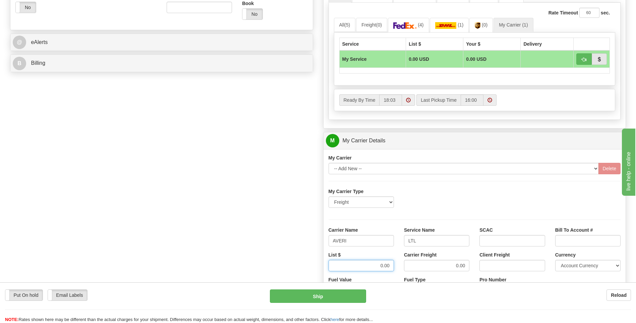
click at [390, 265] on input "0.00" at bounding box center [361, 265] width 65 height 11
type input "320"
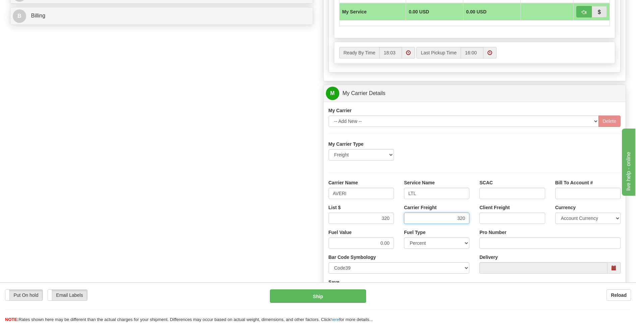
scroll to position [369, 0]
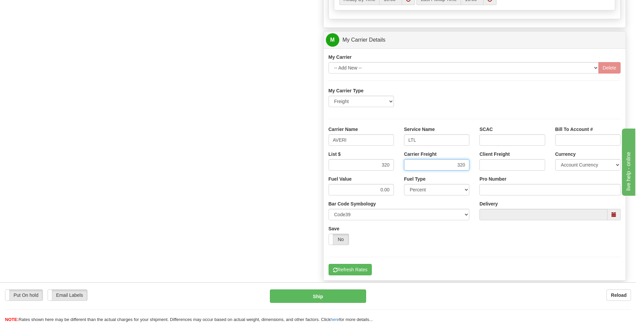
type input "320"
click at [498, 195] on div "Tracking Number Pro Number" at bounding box center [549, 187] width 151 height 25
click at [497, 193] on input "Pro Number" at bounding box center [550, 189] width 141 height 11
type input "0760160879"
click at [345, 270] on button "Refresh Rates" at bounding box center [350, 269] width 43 height 11
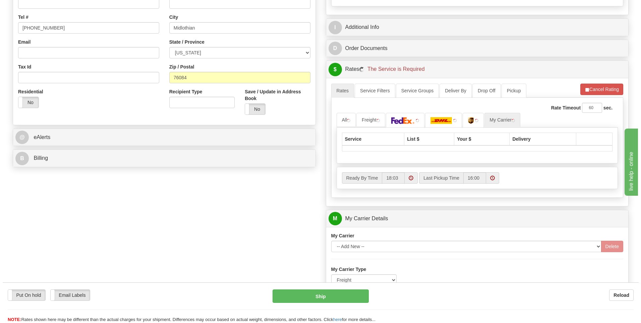
scroll to position [50, 0]
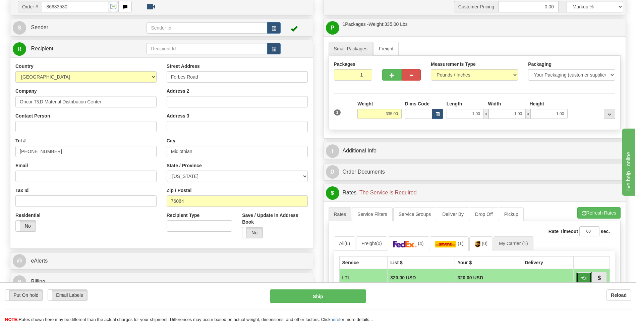
click at [586, 276] on span "button" at bounding box center [584, 278] width 5 height 4
type input "00"
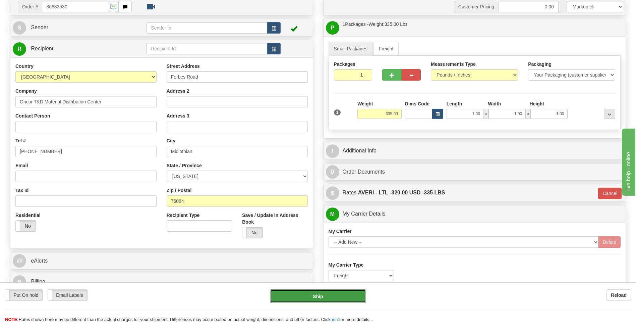
click at [341, 293] on button "Ship" at bounding box center [318, 295] width 96 height 13
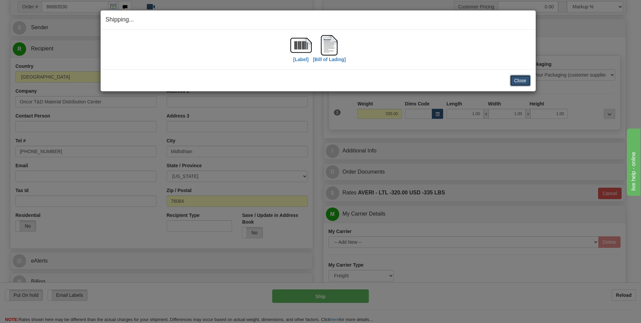
click at [527, 79] on button "Close" at bounding box center [520, 80] width 21 height 11
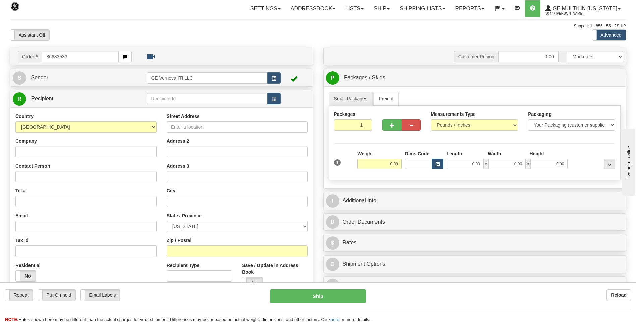
type input "86683533"
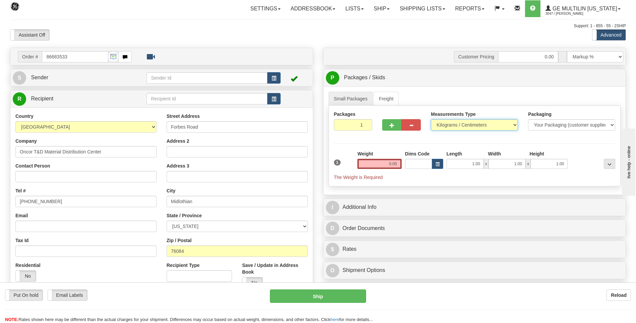
click at [460, 123] on select "Pounds / Inches Kilograms / Centimeters" at bounding box center [474, 124] width 87 height 11
select select "0"
click at [431, 119] on select "Pounds / Inches Kilograms / Centimeters" at bounding box center [474, 124] width 87 height 11
click at [397, 163] on input "0.00" at bounding box center [379, 164] width 44 height 10
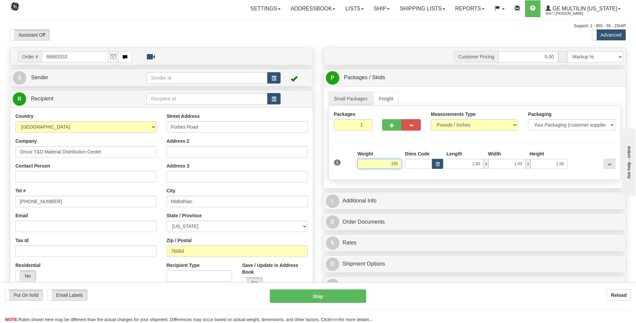
click button "Delete" at bounding box center [0, 0] width 0 height 0
type input "335.00"
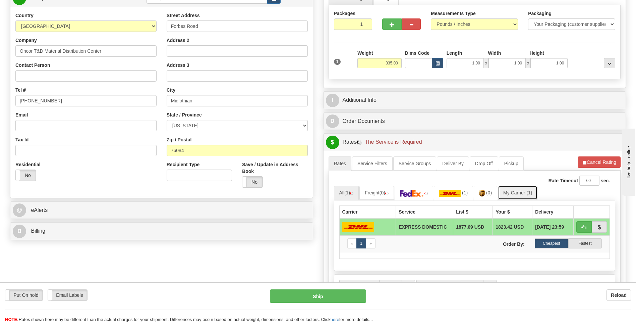
click at [516, 186] on link "My Carrier (1)" at bounding box center [518, 192] width 40 height 14
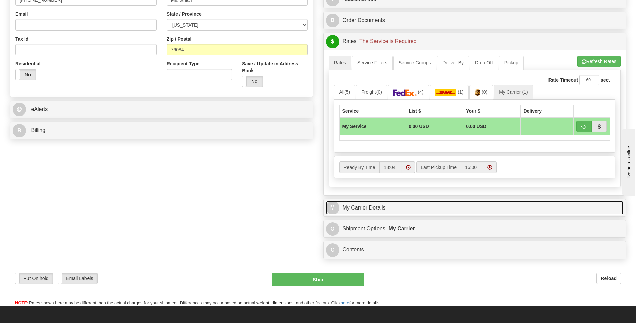
click at [406, 209] on link "M My Carrier Details" at bounding box center [475, 208] width 298 height 14
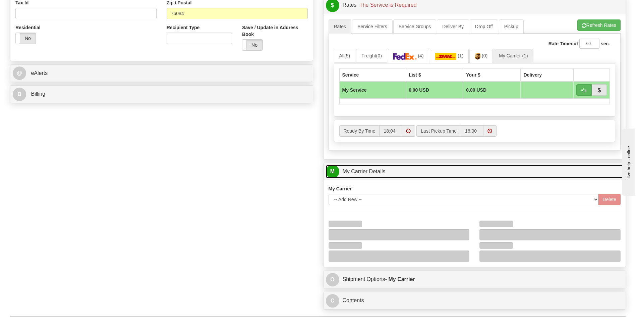
scroll to position [302, 0]
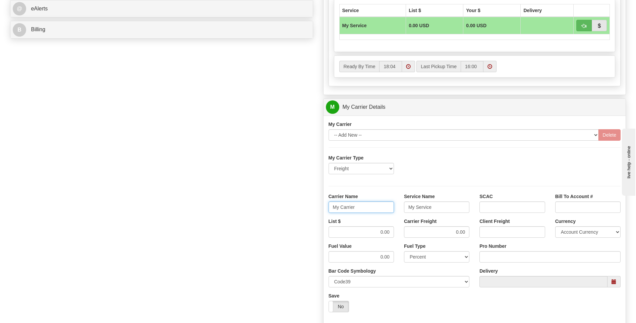
drag, startPoint x: 317, startPoint y: 209, endPoint x: 303, endPoint y: 210, distance: 13.5
click at [305, 210] on div "Order # 86683533 S Sender" at bounding box center [318, 69] width 626 height 647
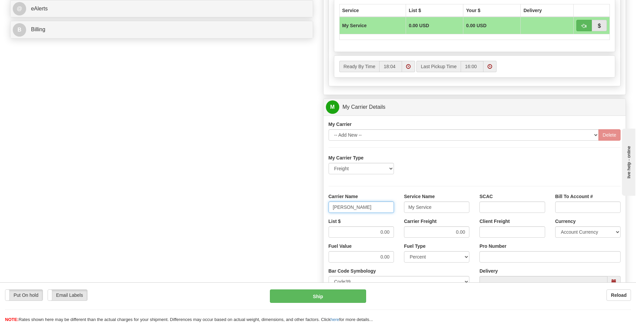
type input "AVERIL"
type input "LTL"
drag, startPoint x: 370, startPoint y: 231, endPoint x: 397, endPoint y: 230, distance: 27.2
click at [397, 230] on div "List $ 0.00" at bounding box center [361, 230] width 75 height 25
type input ".01"
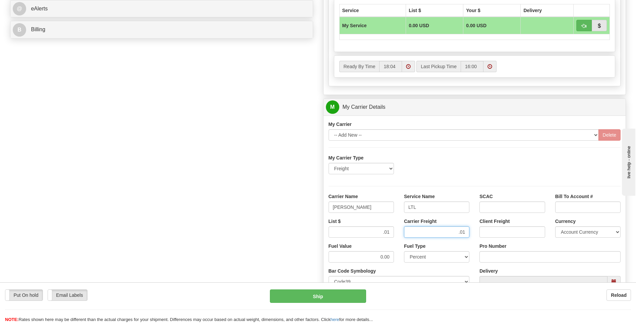
type input ".01"
click at [498, 254] on input "Pro Number" at bounding box center [550, 256] width 141 height 11
type input "0760160879"
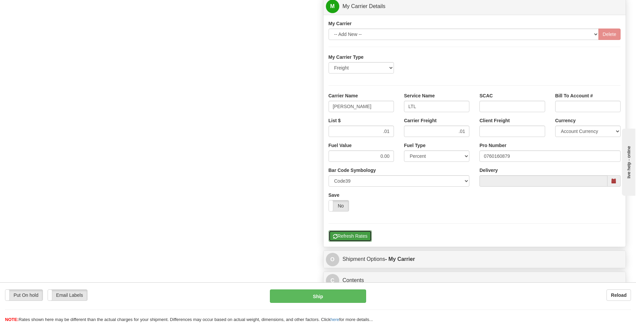
click at [348, 235] on button "Refresh Rates" at bounding box center [350, 235] width 43 height 11
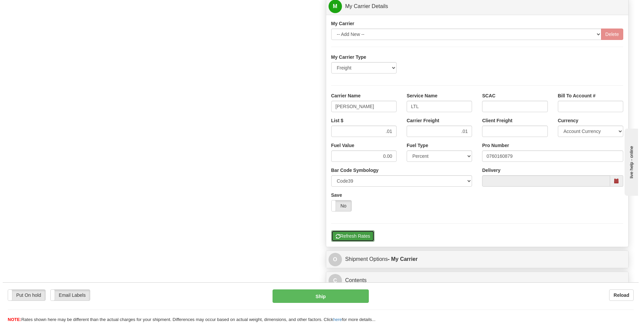
scroll to position [117, 0]
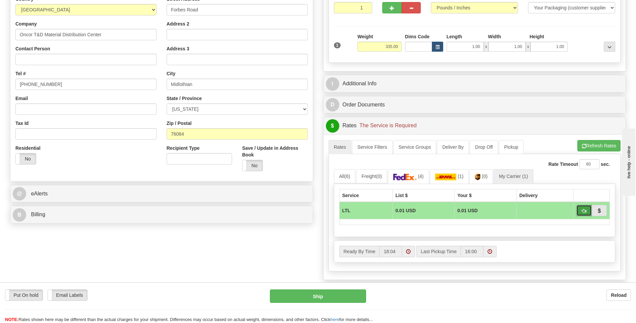
click at [583, 209] on span "button" at bounding box center [584, 211] width 5 height 4
type input "00"
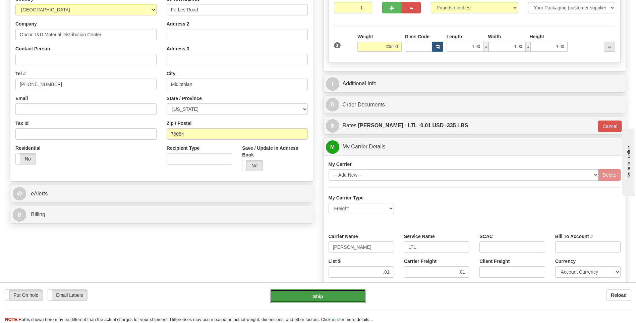
click at [328, 299] on button "Ship" at bounding box center [318, 295] width 96 height 13
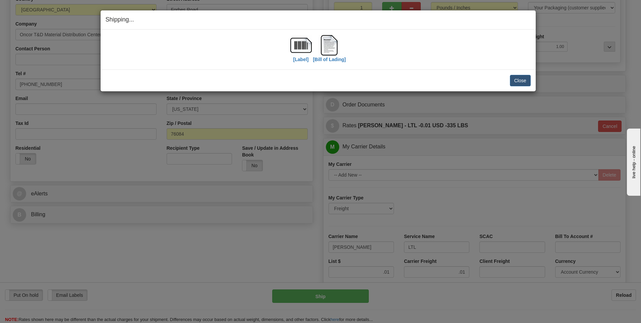
click at [509, 79] on div "Close Cancel" at bounding box center [318, 80] width 425 height 11
click at [514, 78] on button "Close" at bounding box center [520, 80] width 21 height 11
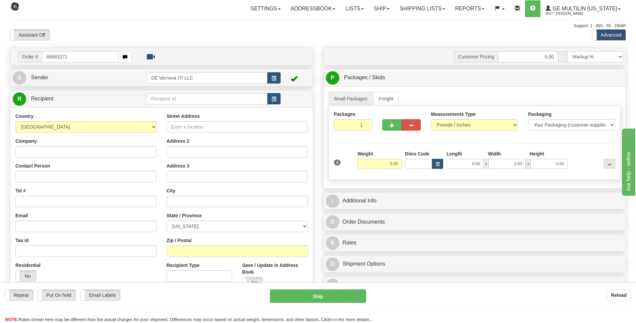
type input "86683271"
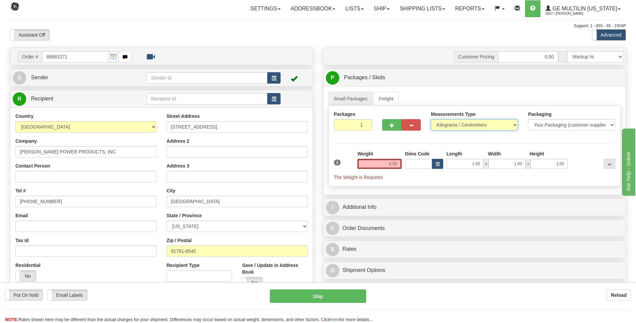
drag, startPoint x: 461, startPoint y: 125, endPoint x: 458, endPoint y: 131, distance: 6.7
click at [461, 125] on select "Pounds / Inches Kilograms / Centimeters" at bounding box center [474, 124] width 87 height 11
select select "0"
click at [431, 119] on select "Pounds / Inches Kilograms / Centimeters" at bounding box center [474, 124] width 87 height 11
click at [397, 161] on input "0.00" at bounding box center [379, 164] width 44 height 10
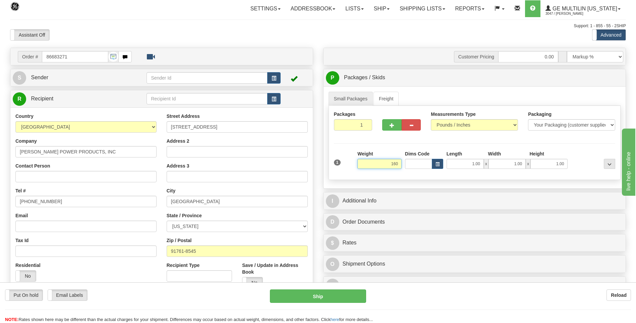
click button "Delete" at bounding box center [0, 0] width 0 height 0
type input "160.00"
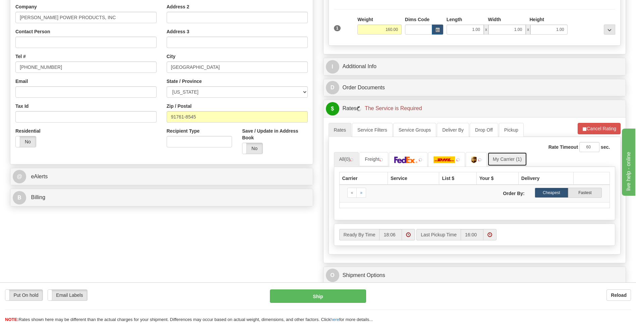
click at [508, 157] on link "My Carrier (1)" at bounding box center [508, 159] width 40 height 14
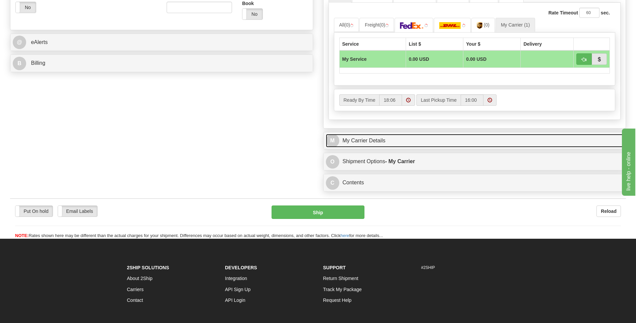
click at [393, 144] on link "M My Carrier Details" at bounding box center [475, 141] width 298 height 14
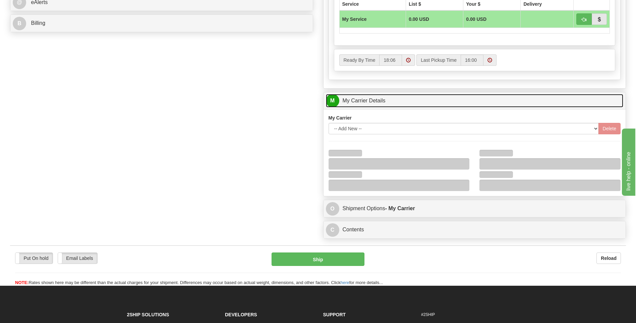
scroll to position [335, 0]
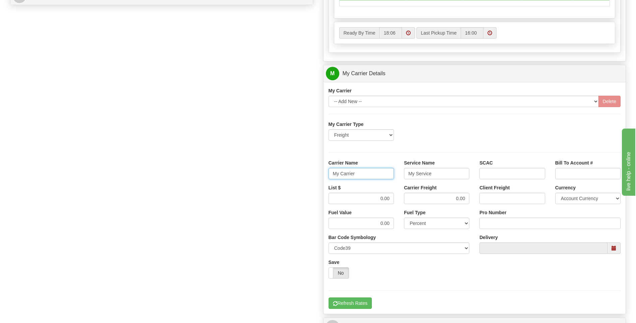
drag, startPoint x: 370, startPoint y: 174, endPoint x: 305, endPoint y: 176, distance: 64.7
click at [305, 176] on div "Order # 86683271 S Sender" at bounding box center [318, 35] width 626 height 647
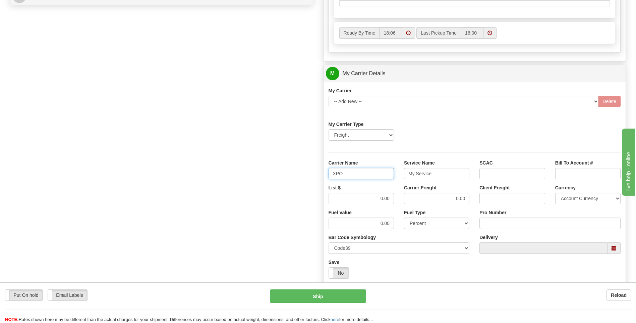
type input "XPO"
type input "LTL"
drag, startPoint x: 365, startPoint y: 200, endPoint x: 409, endPoint y: 197, distance: 44.3
click at [409, 197] on div "List $ 0.00 Carrier Freight 0.00 Client Freight Currency Account Currency ARN A…" at bounding box center [475, 196] width 302 height 25
type input "385"
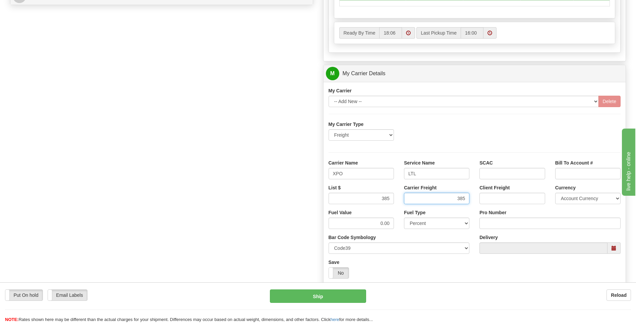
type input "385"
click at [481, 222] on input "Pro Number" at bounding box center [550, 222] width 141 height 11
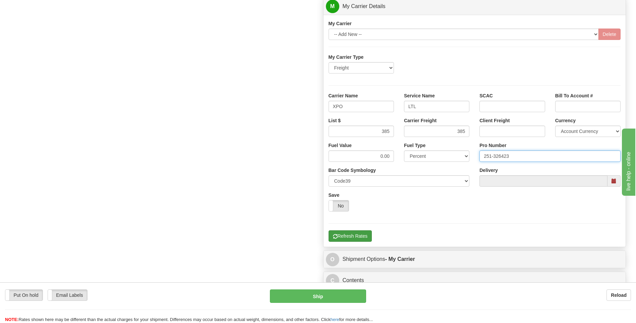
type input "251-326423"
click at [355, 235] on button "Refresh Rates" at bounding box center [350, 235] width 43 height 11
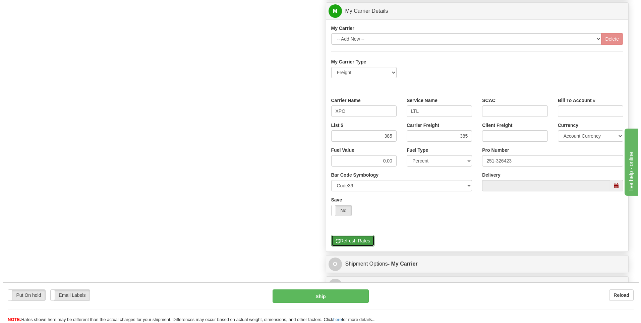
scroll to position [117, 0]
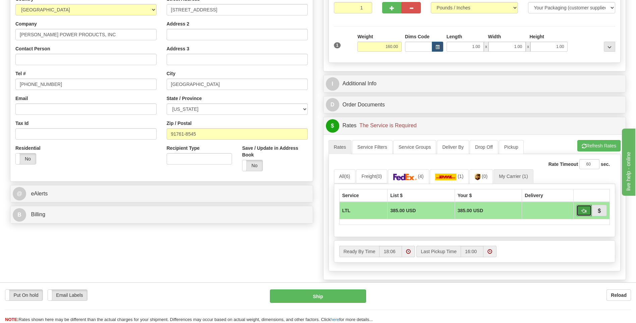
click at [580, 210] on button "button" at bounding box center [583, 210] width 15 height 11
type input "00"
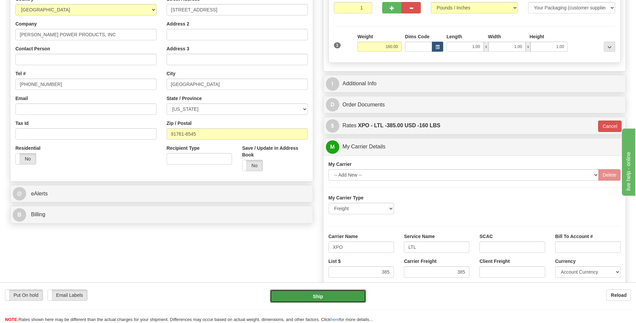
click at [328, 296] on button "Ship" at bounding box center [318, 295] width 96 height 13
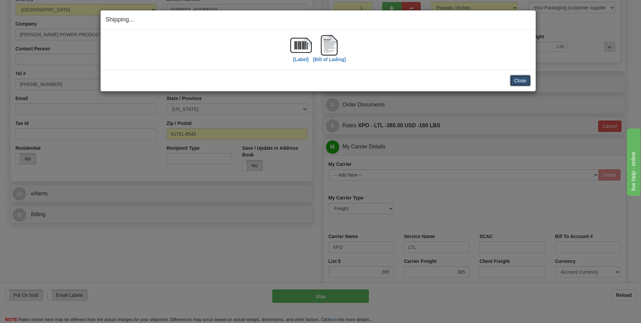
click at [524, 81] on button "Close" at bounding box center [520, 80] width 21 height 11
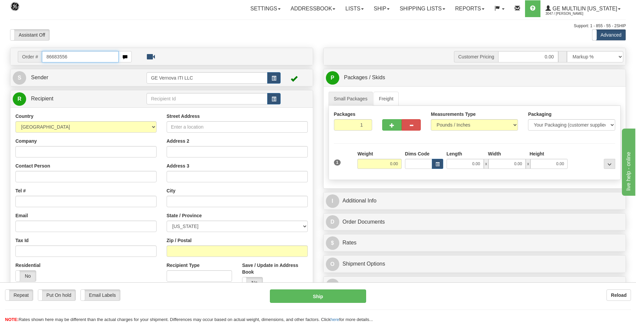
type input "86683556"
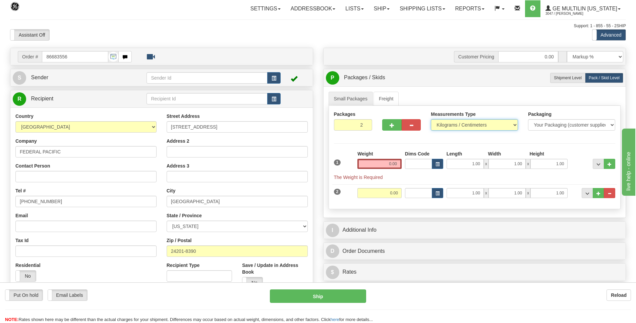
click at [442, 127] on select "Pounds / Inches Kilograms / Centimeters" at bounding box center [474, 124] width 87 height 11
select select "0"
click at [431, 119] on select "Pounds / Inches Kilograms / Centimeters" at bounding box center [474, 124] width 87 height 11
click at [614, 192] on button "..." at bounding box center [609, 193] width 11 height 10
type input "1"
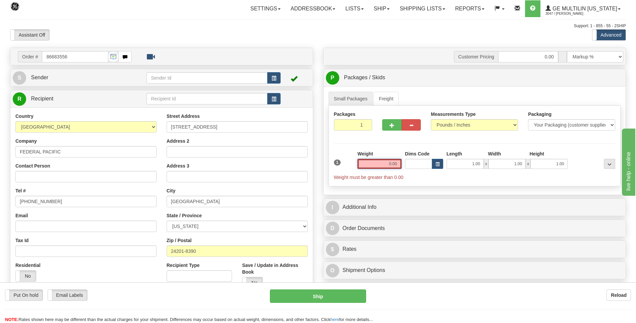
click at [396, 165] on input "0.00" at bounding box center [379, 164] width 44 height 10
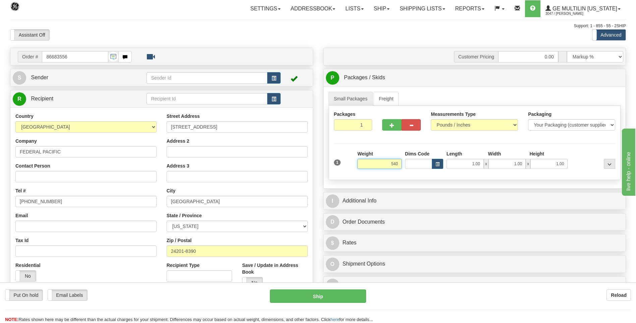
click button "Delete" at bounding box center [0, 0] width 0 height 0
type input "540.00"
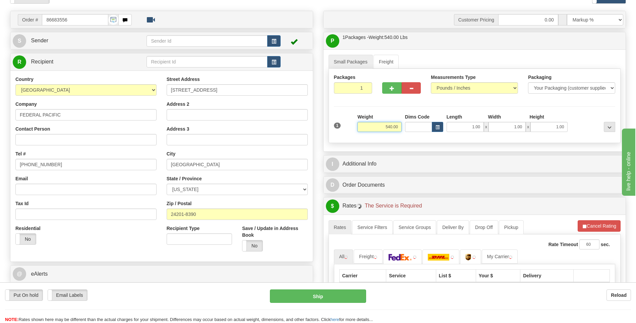
scroll to position [67, 0]
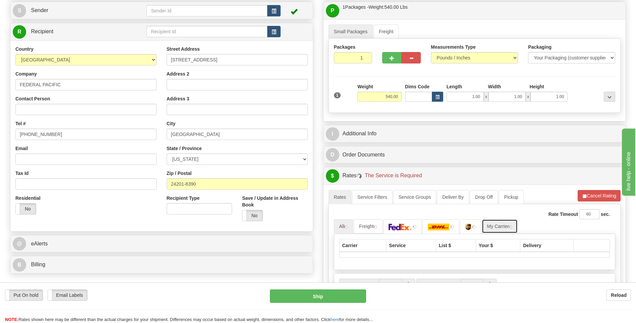
click at [503, 224] on link "My Carrier" at bounding box center [500, 226] width 36 height 14
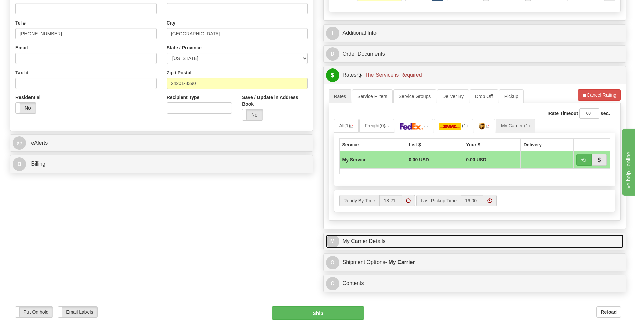
click at [399, 243] on link "M My Carrier Details" at bounding box center [475, 241] width 298 height 14
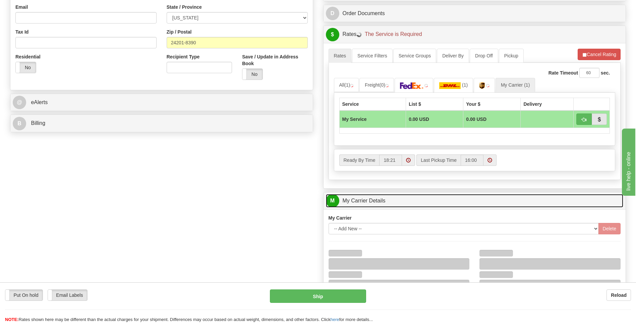
scroll to position [268, 0]
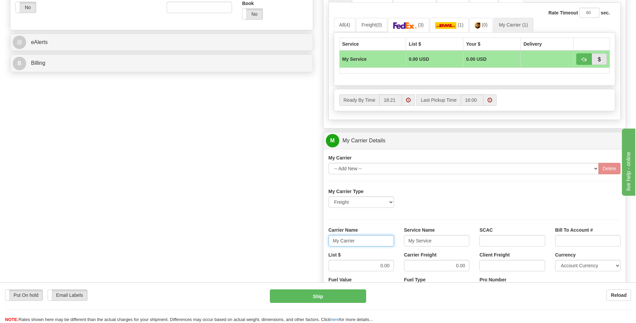
drag, startPoint x: 368, startPoint y: 243, endPoint x: 311, endPoint y: 241, distance: 56.7
click at [311, 241] on div "Order # 86683556 S Sender" at bounding box center [318, 102] width 626 height 647
type input "AVERI"
type input "LTL"
drag, startPoint x: 376, startPoint y: 265, endPoint x: 396, endPoint y: 267, distance: 19.6
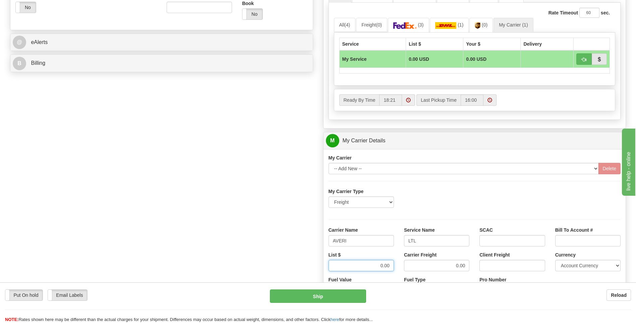
click at [396, 267] on div "List $ 0.00" at bounding box center [361, 263] width 75 height 25
type input "320"
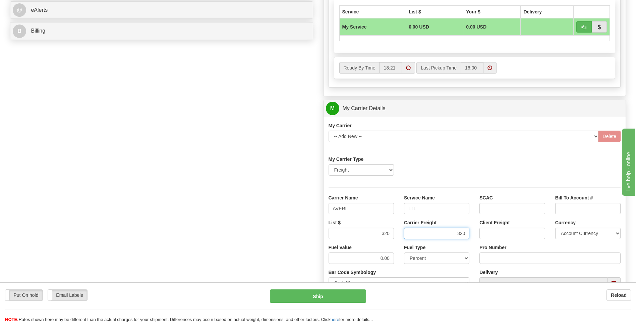
scroll to position [335, 0]
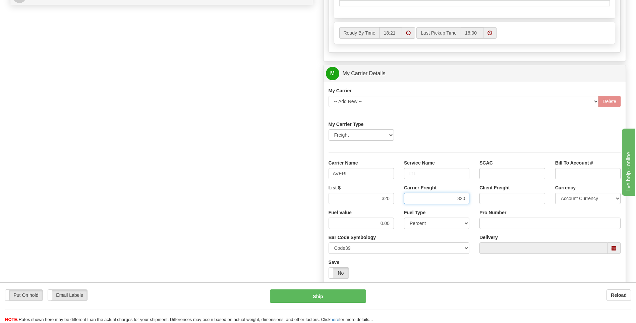
type input "320"
click at [490, 222] on input "Pro Number" at bounding box center [550, 222] width 141 height 11
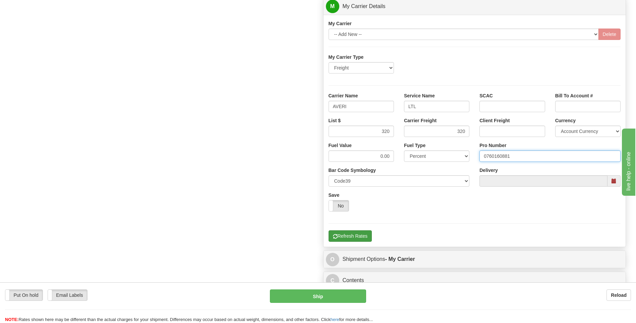
type input "0760160881"
click at [357, 235] on button "Refresh Rates" at bounding box center [350, 235] width 43 height 11
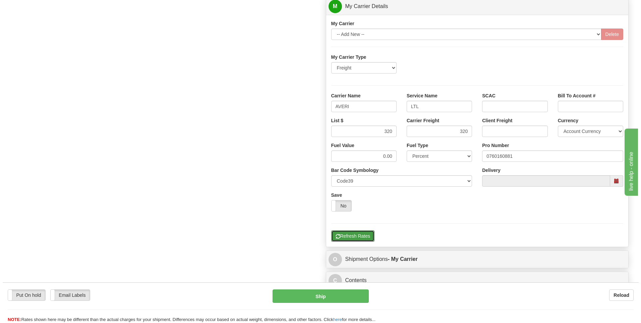
scroll to position [117, 0]
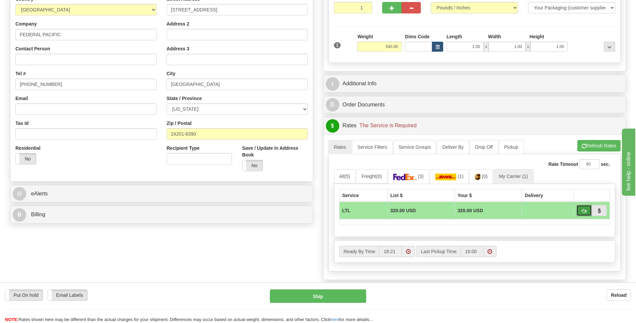
click at [582, 212] on span "button" at bounding box center [584, 211] width 5 height 4
type input "00"
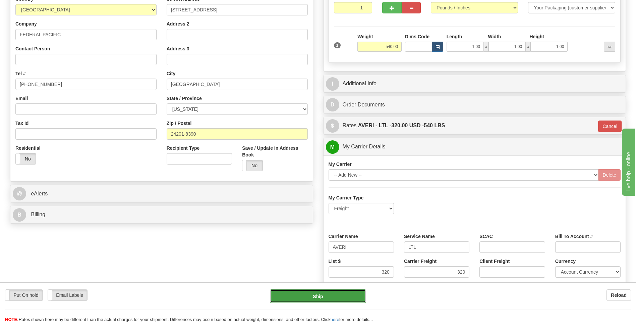
click at [348, 295] on button "Ship" at bounding box center [318, 295] width 96 height 13
